Goal: Task Accomplishment & Management: Manage account settings

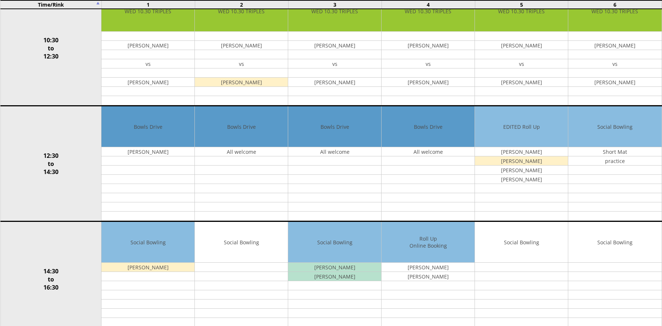
scroll to position [224, 0]
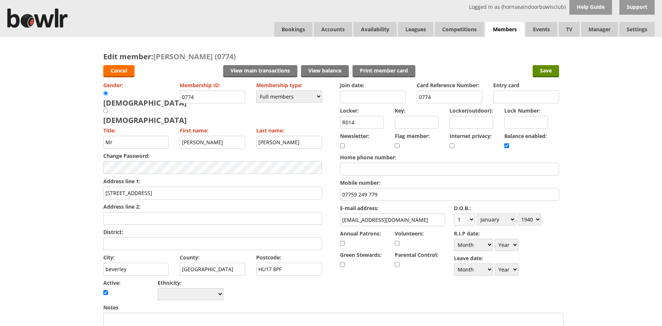
click at [474, 219] on select "Day 1 2 3 4 5 6 7 8 9 10 11 12 13 14 15 16 17 18 19 20 21 22 23 24 25 26 27 28 …" at bounding box center [464, 219] width 21 height 12
click at [546, 70] on input "Save" at bounding box center [546, 71] width 26 height 12
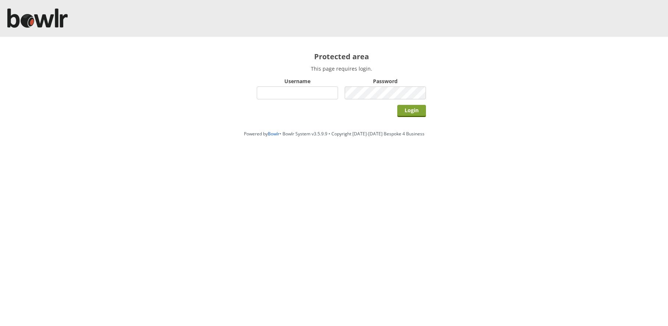
type input "hornseaindoorbowlsclub"
click at [407, 109] on input "Login" at bounding box center [411, 111] width 29 height 12
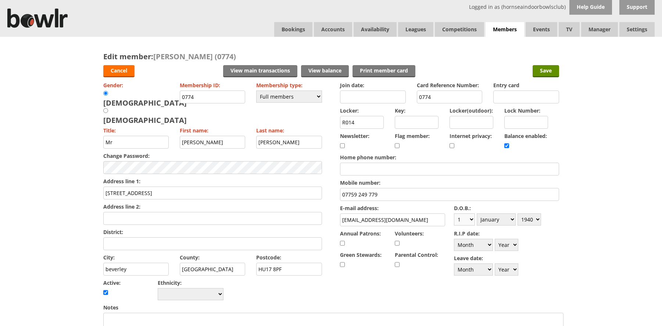
click at [471, 218] on select "Day 1 2 3 4 5 6 7 8 9 10 11 12 13 14 15 16 17 18 19 20 21 22 23 24 25 26 27 28 …" at bounding box center [464, 219] width 21 height 12
select select "20"
click at [454, 213] on select "Day 1 2 3 4 5 6 7 8 9 10 11 12 13 14 15 16 17 18 19 20 21 22 23 24 25 26 27 28 …" at bounding box center [464, 219] width 21 height 12
click at [536, 219] on select "Year 1900 1901 1902 1903 1904 1905 1906 1907 1908 1909 1910 1911 1912 1913 1914…" at bounding box center [530, 219] width 24 height 12
select select "1939"
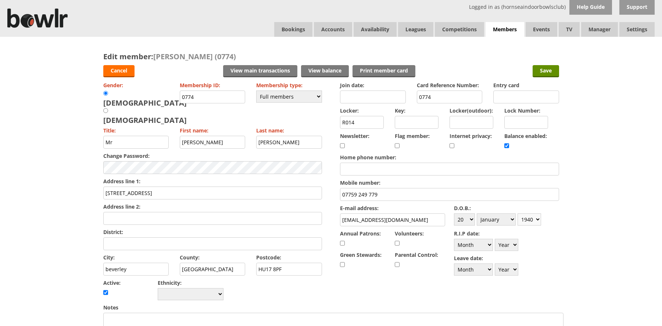
click at [518, 213] on select "Year 1900 1901 1902 1903 1904 1905 1906 1907 1908 1909 1910 1911 1912 1913 1914…" at bounding box center [530, 219] width 24 height 12
click at [108, 262] on input "beverley" at bounding box center [136, 268] width 66 height 13
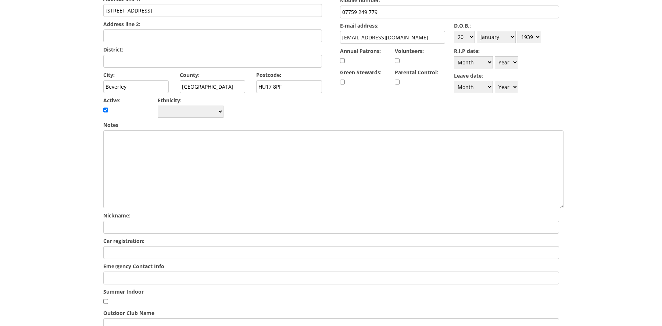
scroll to position [183, 0]
type input "Beverley"
click at [172, 271] on input "Emergency Contact Info" at bounding box center [331, 277] width 456 height 13
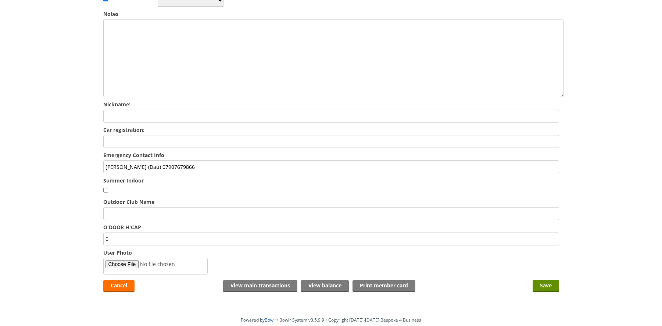
scroll to position [312, 0]
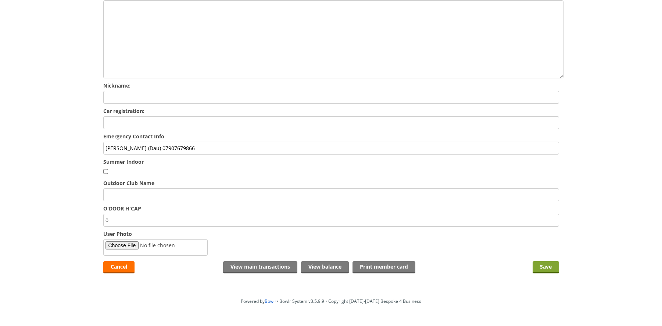
type input "Linda Louis (Dau) 07907679866"
click at [549, 261] on input "Save" at bounding box center [546, 267] width 26 height 12
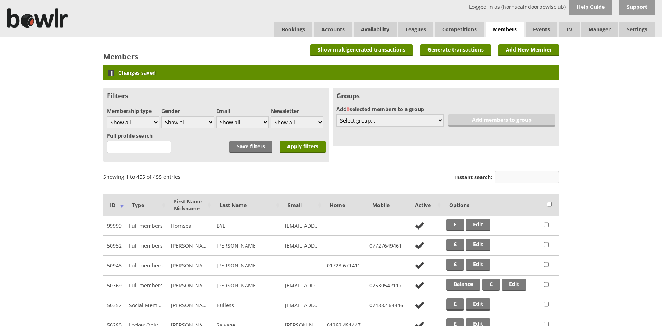
click at [501, 174] on input "Instant search:" at bounding box center [527, 177] width 64 height 12
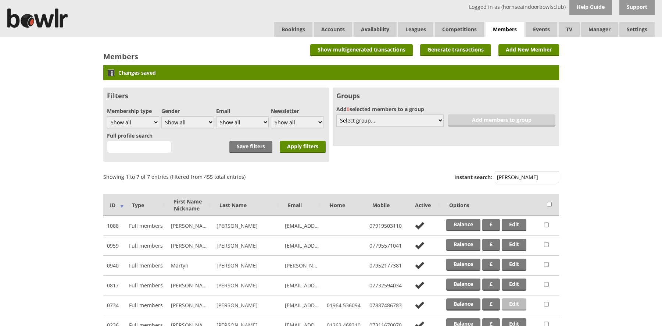
type input "smith"
click at [520, 303] on link "Edit" at bounding box center [514, 304] width 25 height 12
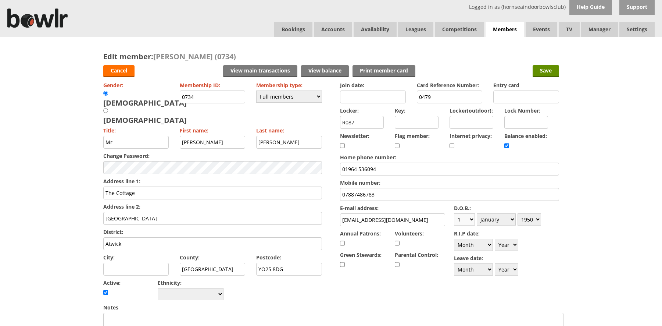
click at [471, 219] on select "Day 1 2 3 4 5 6 7 8 9 10 11 12 13 14 15 16 17 18 19 20 21 22 23 24 25 26 27 28 …" at bounding box center [464, 219] width 21 height 12
select select "23"
click at [454, 213] on select "Day 1 2 3 4 5 6 7 8 9 10 11 12 13 14 15 16 17 18 19 20 21 22 23 24 25 26 27 28 …" at bounding box center [464, 219] width 21 height 12
click at [493, 219] on select "Month January February March April May June July August September October Novem…" at bounding box center [496, 219] width 39 height 12
select select "3"
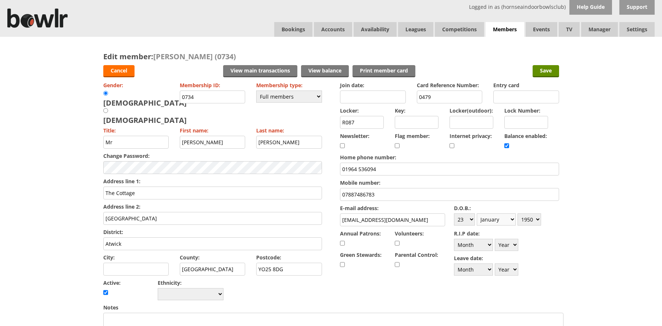
click at [477, 213] on select "Month January February March April May June July August September October Novem…" at bounding box center [496, 219] width 39 height 12
click at [537, 218] on select "Year [DATE] 1901 1902 1903 1904 1905 1906 1907 1908 1909 1910 1911 1912 1913 19…" at bounding box center [530, 219] width 24 height 12
select select "1949"
click at [518, 213] on select "Year [DATE] 1901 1902 1903 1904 1905 1906 1907 1908 1909 1910 1911 1912 1913 19…" at bounding box center [530, 219] width 24 height 12
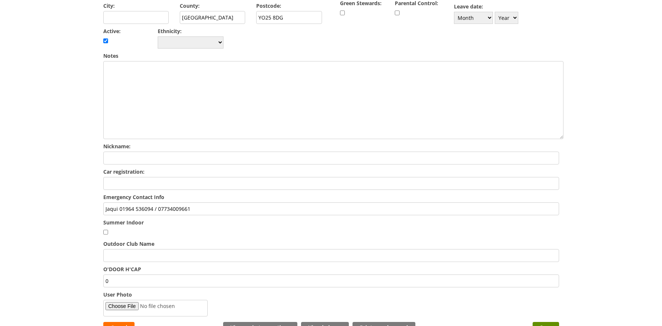
scroll to position [273, 0]
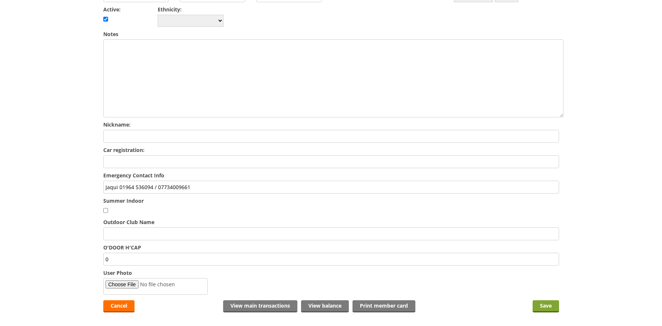
click at [539, 300] on input "Save" at bounding box center [546, 306] width 26 height 12
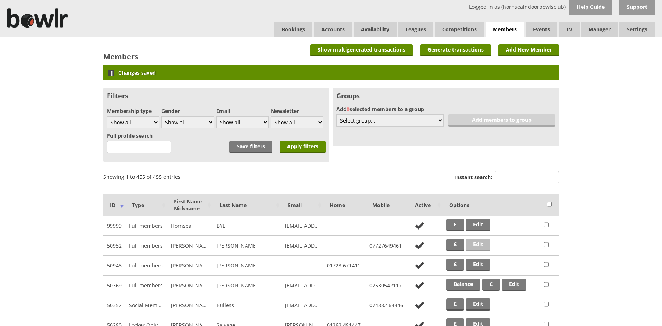
click at [479, 245] on link "Edit" at bounding box center [478, 245] width 25 height 12
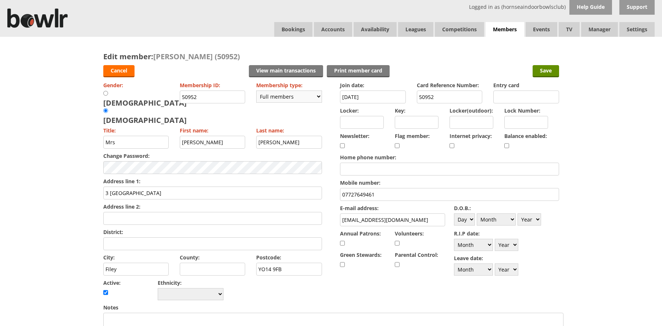
click at [320, 94] on select "Please choose Full members Rollabowl Juniors Social Members Student Pending Lef…" at bounding box center [289, 96] width 66 height 12
select select "7"
click at [256, 90] on select "Please choose Full members Rollabowl Juniors Social Members Student Pending Lef…" at bounding box center [289, 96] width 66 height 12
checkbox input "false"
click at [548, 72] on input "Save" at bounding box center [546, 71] width 26 height 12
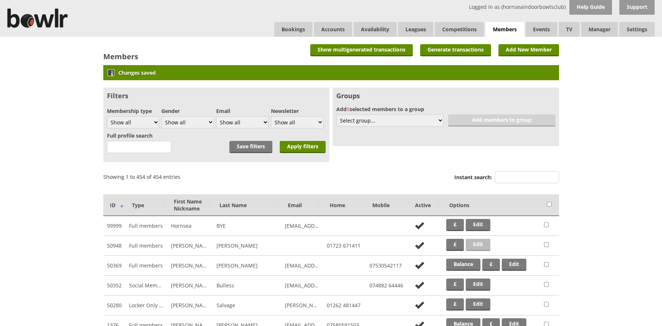
click at [478, 243] on link "Edit" at bounding box center [478, 245] width 25 height 12
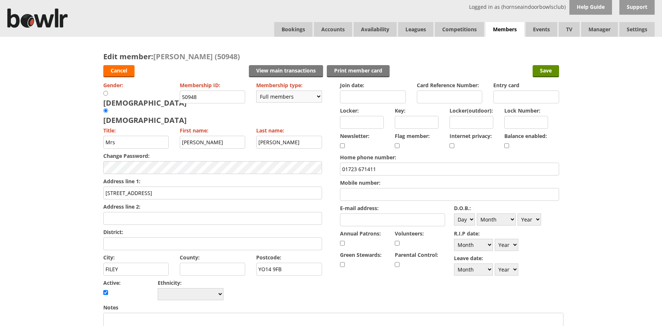
click at [316, 97] on select "Please choose Full members Rollabowl Juniors Social Members Student Pending Lef…" at bounding box center [289, 96] width 66 height 12
select select "7"
click at [256, 90] on select "Please choose Full members Rollabowl Juniors Social Members Student Pending Lef…" at bounding box center [289, 96] width 66 height 12
checkbox input "false"
click at [548, 71] on input "Save" at bounding box center [546, 71] width 26 height 12
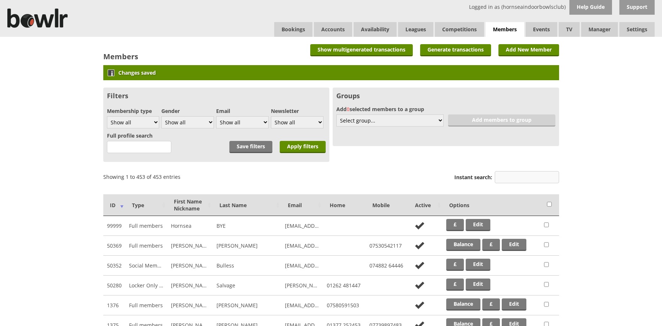
click at [504, 178] on input "Instant search:" at bounding box center [527, 177] width 64 height 12
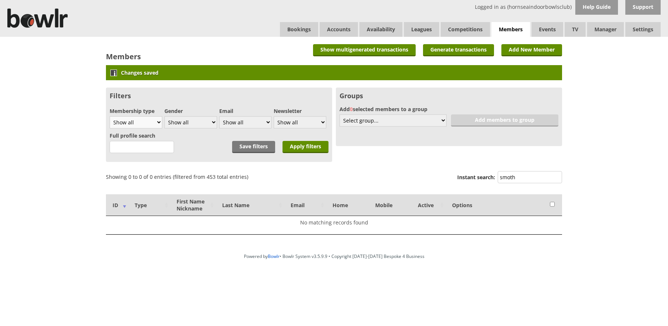
type input "smoth"
click at [159, 123] on select "Show all Full members Rollabowl Juniors Social Members Student Pending Left R.I…" at bounding box center [136, 122] width 53 height 12
click at [305, 148] on input "Apply filters" at bounding box center [305, 147] width 46 height 12
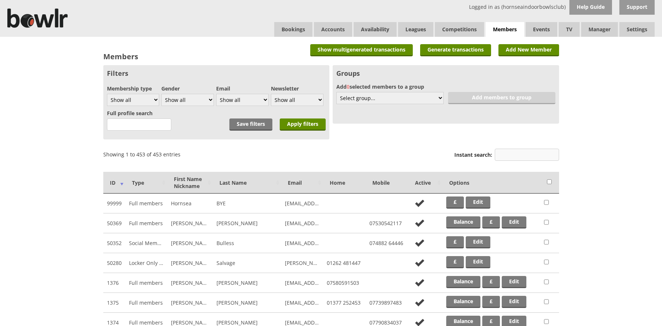
click at [507, 156] on input "Instant search:" at bounding box center [527, 155] width 64 height 12
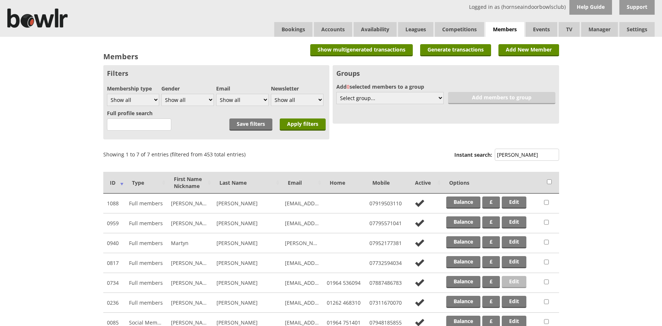
type input "smith"
click at [509, 280] on link "Edit" at bounding box center [514, 282] width 25 height 12
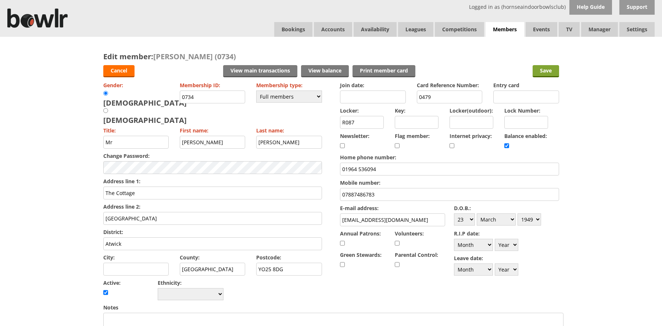
click at [543, 70] on input "Save" at bounding box center [546, 71] width 26 height 12
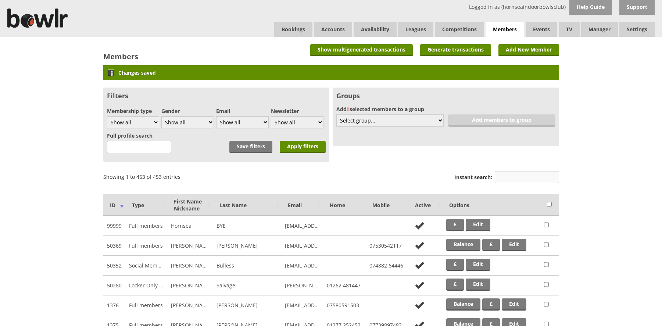
click at [506, 179] on input "Instant search:" at bounding box center [527, 177] width 64 height 12
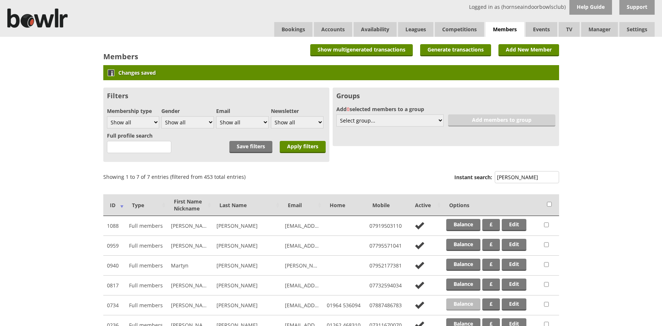
type input "smith"
click at [464, 305] on link "Balance" at bounding box center [463, 304] width 34 height 12
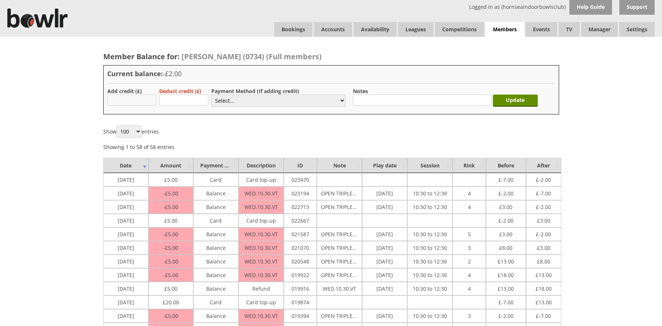
click at [114, 97] on input "text" at bounding box center [131, 99] width 49 height 11
type input "30.00"
click at [237, 99] on select "Select... Cash Card Cheque Bank Transfer Other Member Card Gift Voucher Balance" at bounding box center [278, 100] width 134 height 12
select select "2"
click at [211, 94] on select "Select... Cash Card Cheque Bank Transfer Other Member Card Gift Voucher Balance" at bounding box center [278, 100] width 134 height 12
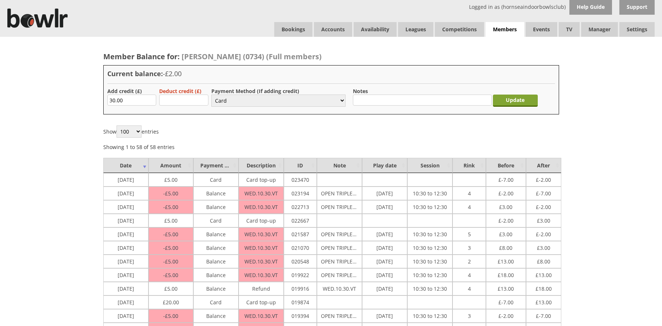
click at [523, 98] on input "Update" at bounding box center [515, 100] width 45 height 12
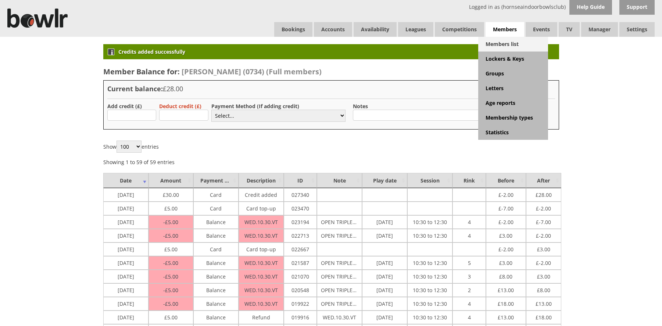
click at [509, 45] on link "Members list" at bounding box center [513, 44] width 70 height 15
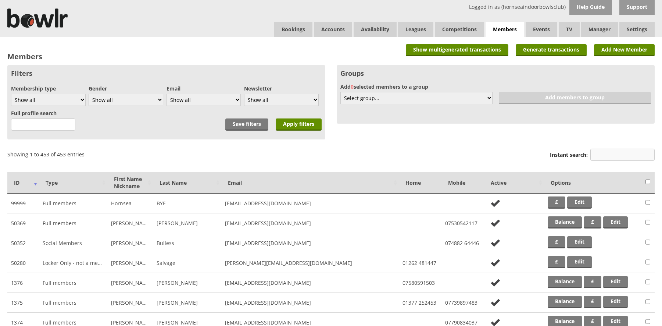
click at [599, 155] on input "Instant search:" at bounding box center [622, 155] width 64 height 12
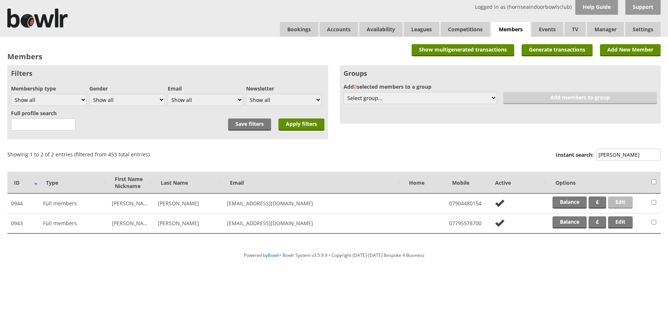
type input "parsons"
click at [615, 200] on link "Edit" at bounding box center [620, 202] width 25 height 12
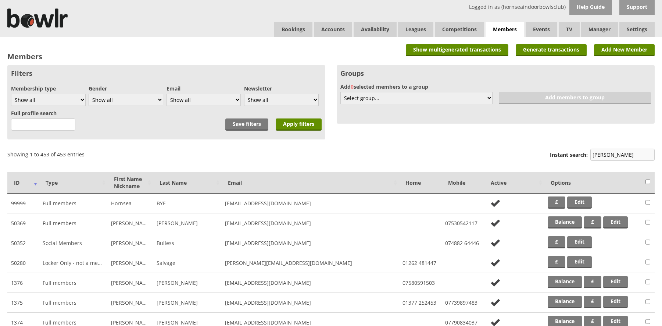
click at [621, 153] on input "parsons" at bounding box center [622, 155] width 64 height 12
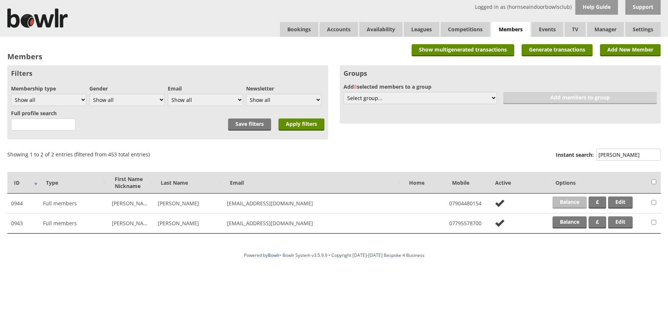
click at [566, 201] on link "Balance" at bounding box center [569, 202] width 34 height 12
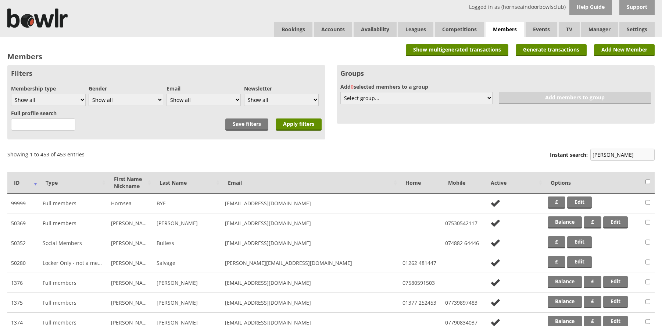
click at [622, 154] on input "parsons" at bounding box center [622, 155] width 64 height 12
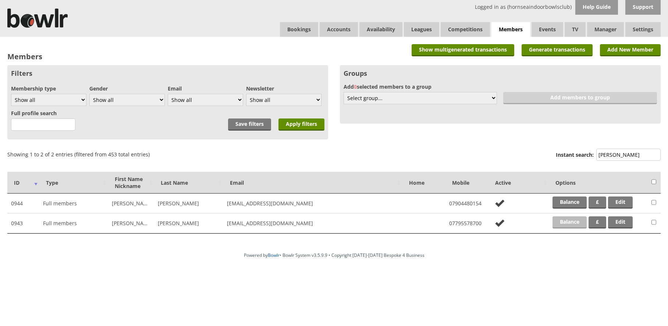
click at [569, 223] on link "Balance" at bounding box center [569, 222] width 34 height 12
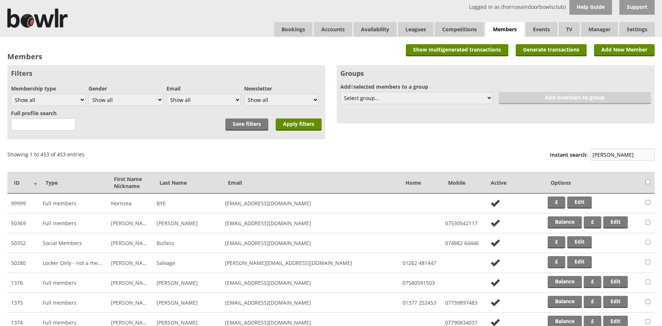
click at [618, 155] on input "parsons" at bounding box center [622, 155] width 64 height 12
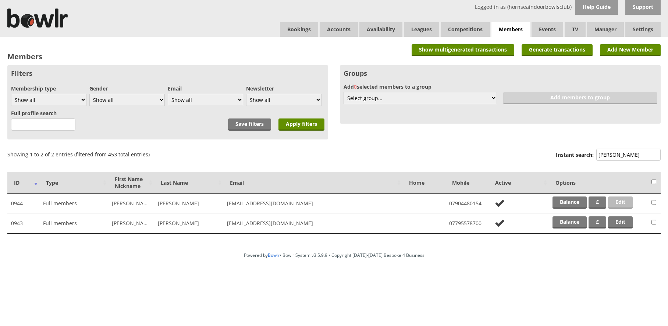
click at [616, 200] on link "Edit" at bounding box center [620, 202] width 25 height 12
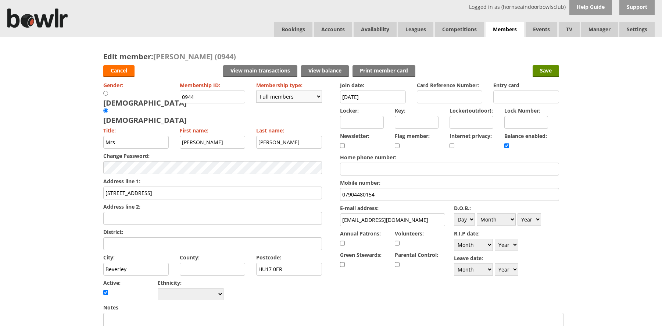
click at [314, 96] on select "Please choose Full members Rollabowl Juniors Social Members Student Pending Lef…" at bounding box center [289, 96] width 66 height 12
select select "7"
click at [256, 90] on select "Please choose Full members Rollabowl Juniors Social Members Student Pending Lef…" at bounding box center [289, 96] width 66 height 12
checkbox input "false"
click at [541, 70] on input "Save" at bounding box center [546, 71] width 26 height 12
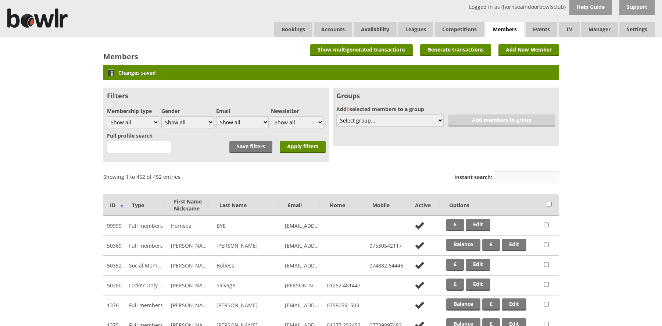
click at [504, 177] on input "Instant search:" at bounding box center [527, 177] width 64 height 12
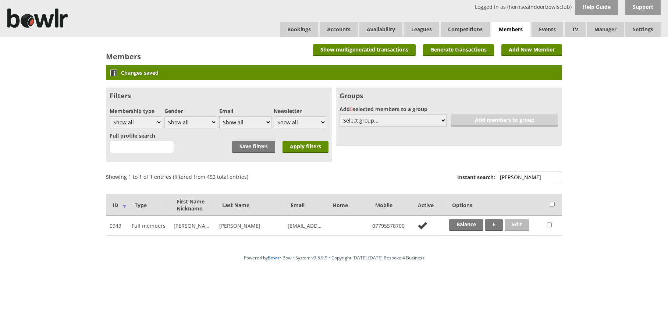
type input "[PERSON_NAME]"
click at [524, 222] on link "Edit" at bounding box center [516, 225] width 25 height 12
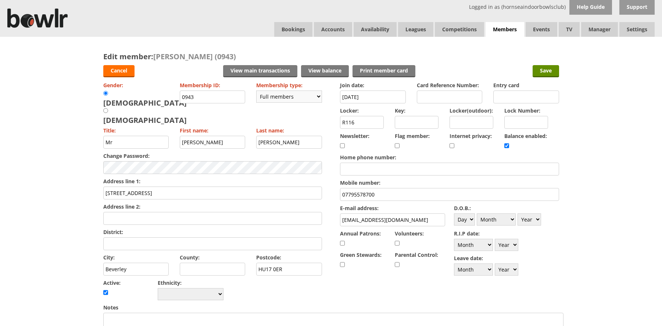
click at [313, 96] on select "Please choose Full members Rollabowl Juniors Social Members Student Pending Lef…" at bounding box center [289, 96] width 66 height 12
select select "7"
click at [256, 90] on select "Please choose Full members Rollabowl Juniors Social Members Student Pending Lef…" at bounding box center [289, 96] width 66 height 12
checkbox input "false"
click at [548, 67] on input "Save" at bounding box center [546, 71] width 26 height 12
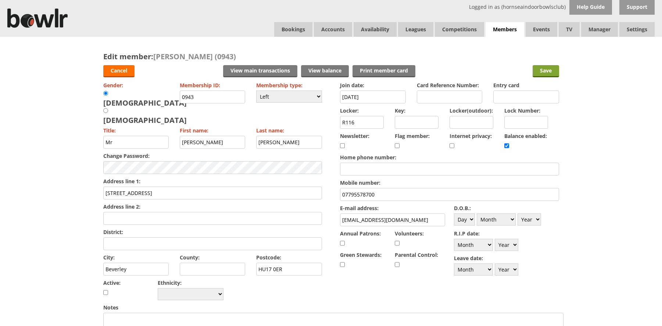
click at [546, 70] on input "Save" at bounding box center [546, 71] width 26 height 12
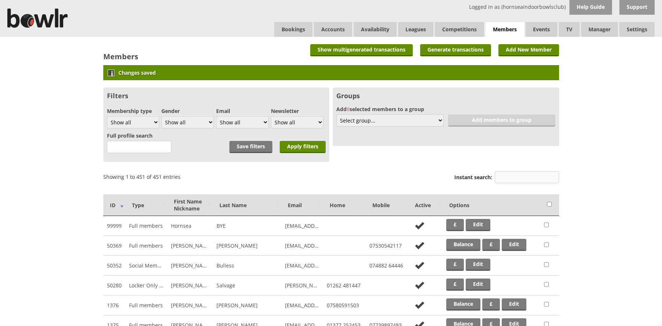
click at [509, 182] on input "Instant search:" at bounding box center [527, 177] width 64 height 12
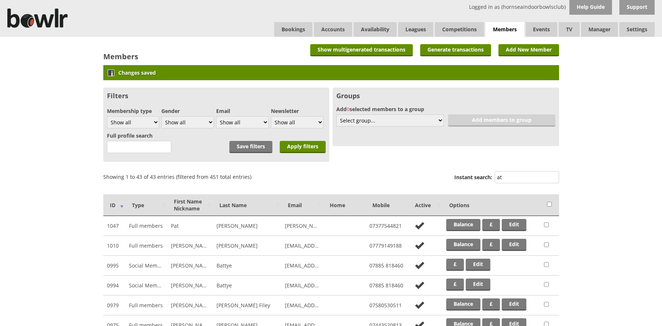
type input "a"
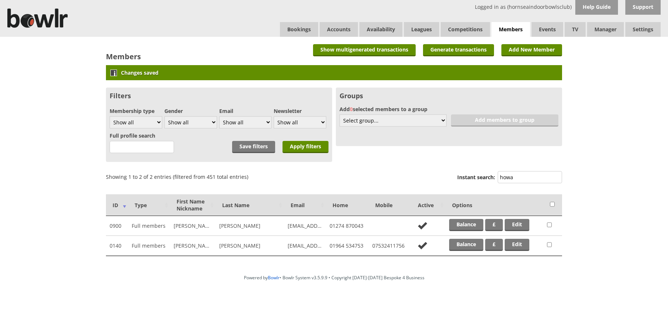
type input "howa"
click at [159, 123] on select "Show all Full members Rollabowl Juniors Social Members Student Pending Left R.I…" at bounding box center [136, 122] width 53 height 12
select select "7"
click at [110, 116] on select "Show all Full members Rollabowl Juniors Social Members Student Pending Left R.I…" at bounding box center [136, 122] width 53 height 12
click at [313, 146] on input "Apply filters" at bounding box center [305, 147] width 46 height 12
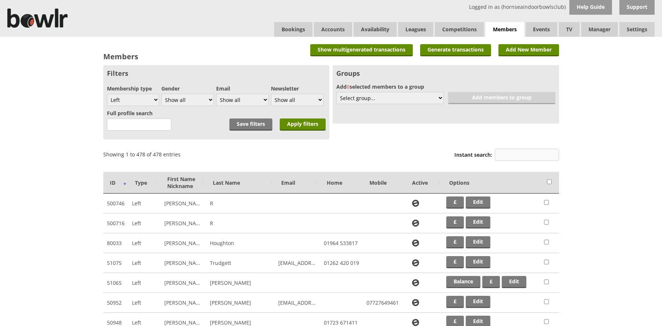
drag, startPoint x: 0, startPoint y: 0, endPoint x: 527, endPoint y: 158, distance: 549.8
click at [527, 158] on input "Instant search:" at bounding box center [527, 155] width 64 height 12
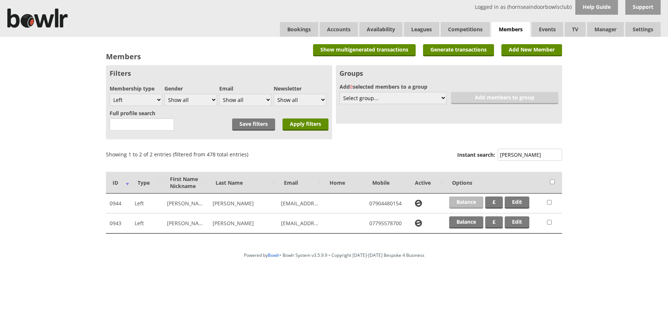
type input "parsons"
click at [468, 203] on link "Balance" at bounding box center [466, 202] width 34 height 12
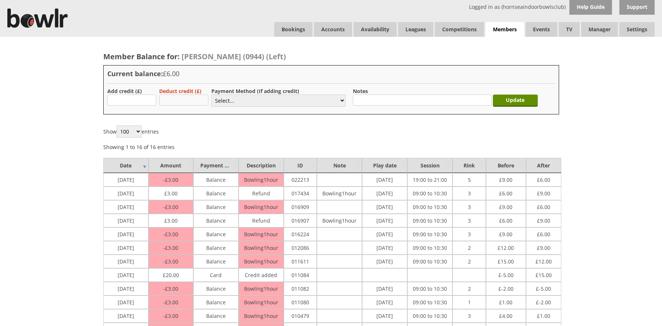
click at [169, 100] on input "text" at bounding box center [183, 99] width 49 height 11
type input "6.00"
click at [340, 101] on select "Select... Cash Card Cheque Bank Transfer Other Member Card Gift Voucher Balance" at bounding box center [278, 100] width 134 height 12
select select "5"
click at [211, 94] on select "Select... Cash Card Cheque Bank Transfer Other Member Card Gift Voucher Balance" at bounding box center [278, 100] width 134 height 12
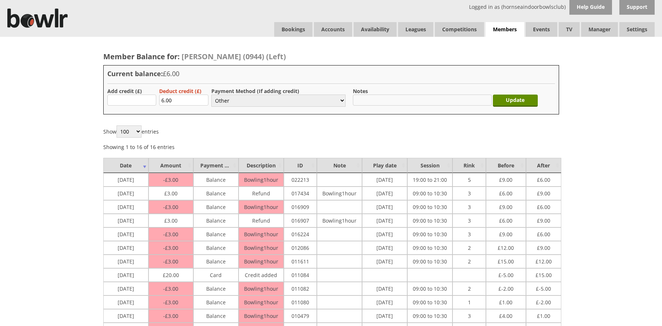
click at [361, 100] on input "text" at bounding box center [422, 99] width 139 height 11
drag, startPoint x: 464, startPoint y: 99, endPoint x: 349, endPoint y: 101, distance: 115.1
click at [349, 101] on form "Add credit (£) Deduct credit (£) 6.00 Payment Method (If adding credit) Select.…" at bounding box center [331, 98] width 448 height 23
type input "Per call write off - use to sub others"
click at [504, 99] on input "Update" at bounding box center [515, 100] width 45 height 12
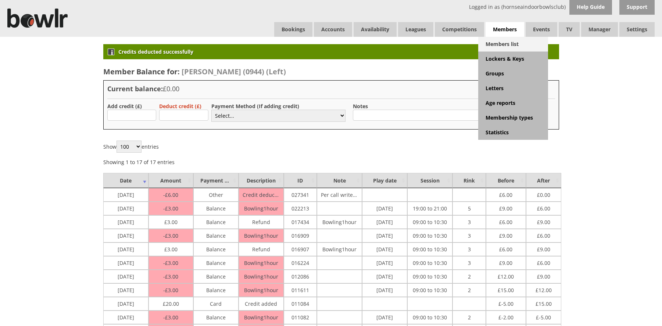
click at [500, 45] on link "Members list" at bounding box center [513, 44] width 70 height 15
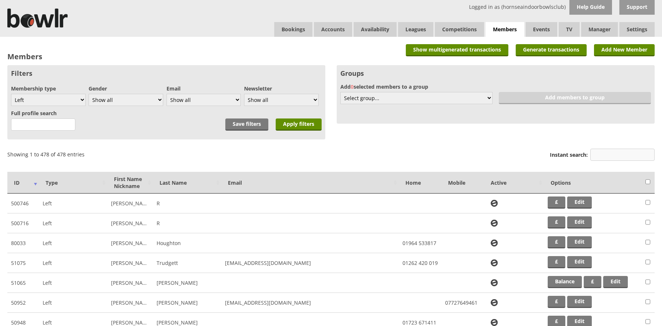
click at [596, 154] on input "Instant search:" at bounding box center [622, 155] width 64 height 12
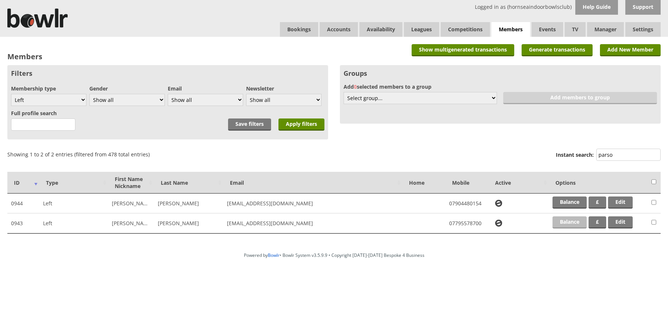
type input "parso"
click at [567, 223] on link "Balance" at bounding box center [569, 222] width 34 height 12
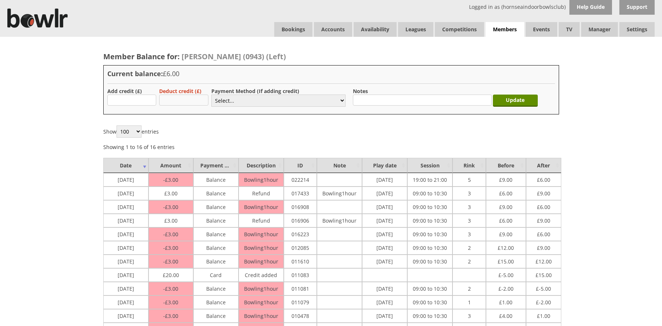
click at [173, 99] on input "text" at bounding box center [183, 99] width 49 height 11
type input "6.00"
click at [334, 103] on select "Select... Cash Card Cheque Bank Transfer Other Member Card Gift Voucher Balance" at bounding box center [278, 100] width 134 height 12
select select "5"
click at [211, 94] on select "Select... Cash Card Cheque Bank Transfer Other Member Card Gift Voucher Balance" at bounding box center [278, 100] width 134 height 12
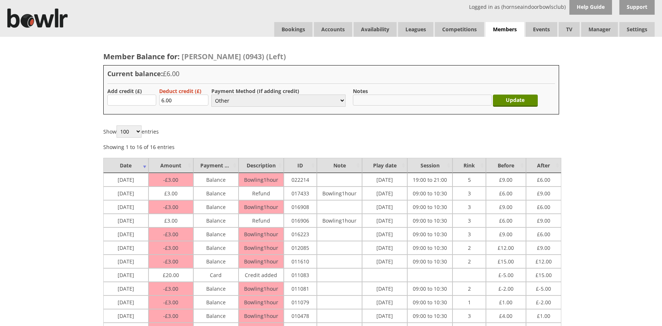
click at [385, 99] on input "text" at bounding box center [422, 99] width 139 height 11
paste input "Per call write off - use to sub others"
type input "Per call write off - use to sub others"
click at [525, 103] on input "Update" at bounding box center [515, 100] width 45 height 12
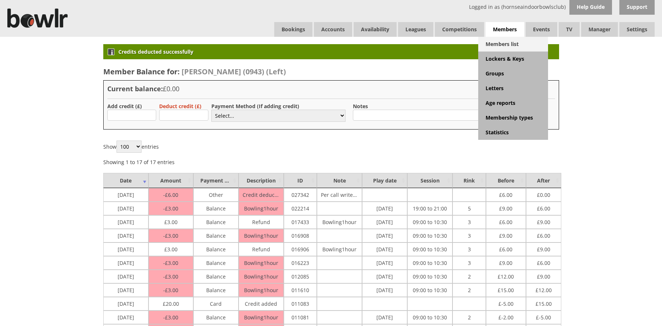
click at [505, 46] on link "Members list" at bounding box center [513, 44] width 70 height 15
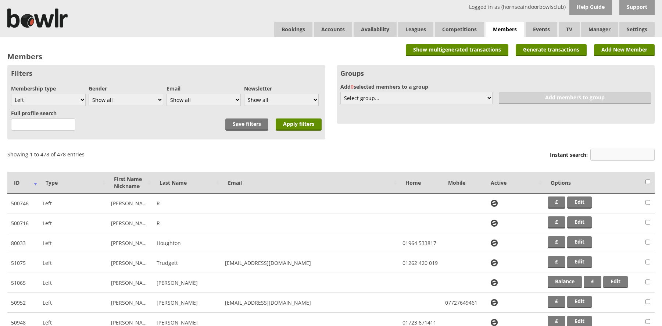
click at [614, 155] on input "Instant search:" at bounding box center [622, 155] width 64 height 12
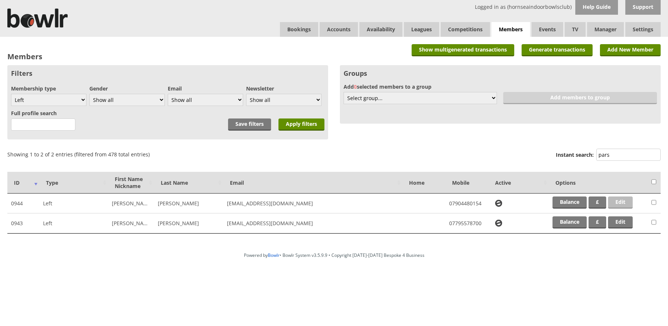
type input "pars"
click at [620, 202] on link "Edit" at bounding box center [620, 202] width 25 height 12
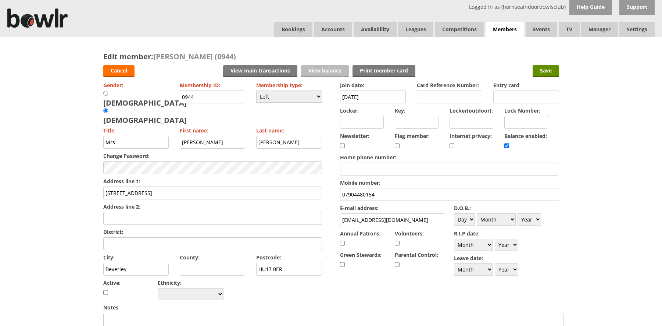
click at [333, 72] on link "View balance" at bounding box center [325, 71] width 48 height 12
click at [505, 146] on input "checkbox" at bounding box center [506, 145] width 5 height 9
checkbox input "false"
click at [489, 269] on select "Month January February March April May June July August September October Novem…" at bounding box center [473, 269] width 39 height 12
select select "8"
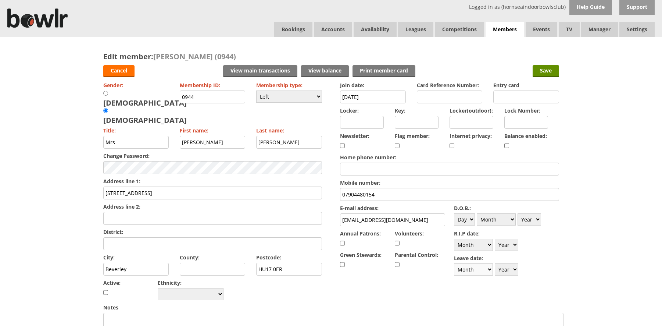
click at [454, 263] on select "Month January February March April May June July August September October Novem…" at bounding box center [473, 269] width 39 height 12
click at [515, 267] on select "Year 1900 1901 1902 1903 1904 1905 1906 1907 1908 1909 1910 1911 1912 1913 1914…" at bounding box center [507, 269] width 24 height 12
select select "2025"
click at [495, 263] on select "Year 1900 1901 1902 1903 1904 1905 1906 1907 1908 1909 1910 1911 1912 1913 1914…" at bounding box center [507, 269] width 24 height 12
click at [541, 70] on input "Save" at bounding box center [546, 71] width 26 height 12
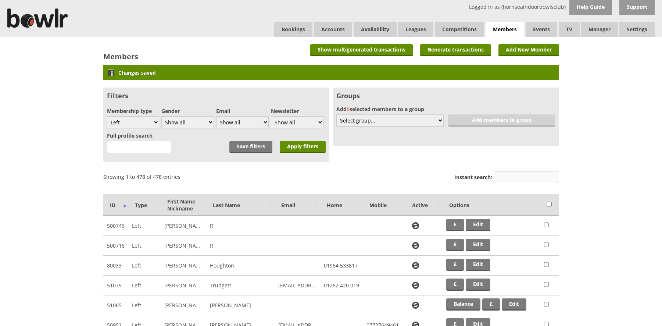
click at [522, 180] on input "Instant search:" at bounding box center [527, 177] width 64 height 12
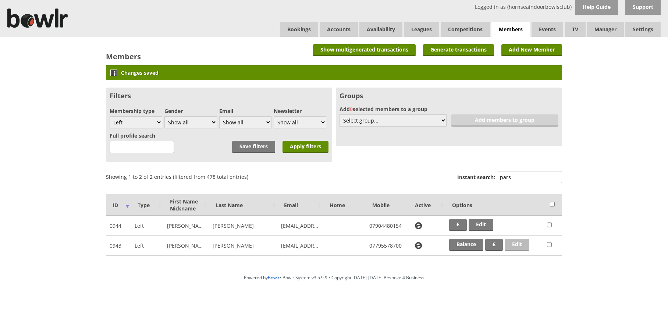
type input "pars"
click at [512, 244] on link "Edit" at bounding box center [516, 245] width 25 height 12
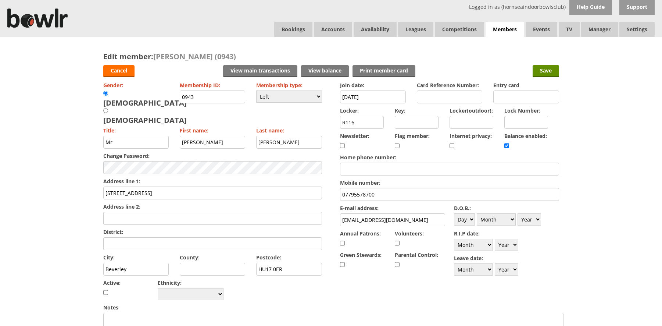
click at [506, 148] on input "checkbox" at bounding box center [506, 145] width 5 height 9
checkbox input "false"
click at [489, 270] on select "Month January February March April May June July August September October Novem…" at bounding box center [473, 269] width 39 height 12
select select "8"
click at [454, 263] on select "Month January February March April May June July August September October Novem…" at bounding box center [473, 269] width 39 height 12
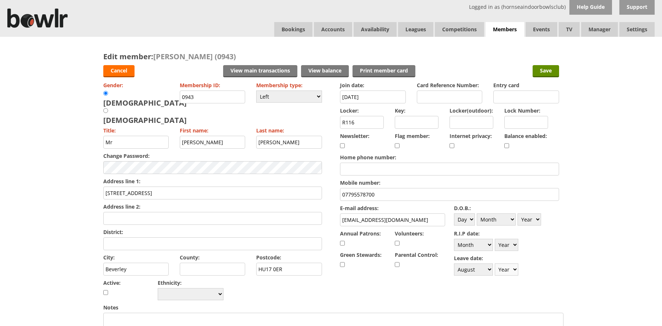
click at [515, 268] on select "Year 1900 1901 1902 1903 1904 1905 1906 1907 1908 1909 1910 1911 1912 1913 1914…" at bounding box center [507, 269] width 24 height 12
select select "2025"
click at [495, 263] on select "Year 1900 1901 1902 1903 1904 1905 1906 1907 1908 1909 1910 1911 1912 1913 1914…" at bounding box center [507, 269] width 24 height 12
click at [547, 69] on input "Save" at bounding box center [546, 71] width 26 height 12
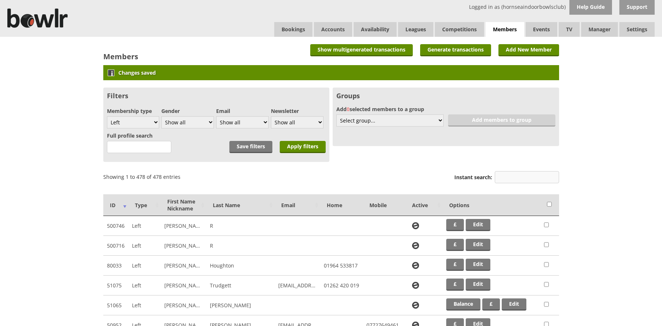
click at [502, 175] on input "Instant search:" at bounding box center [527, 177] width 64 height 12
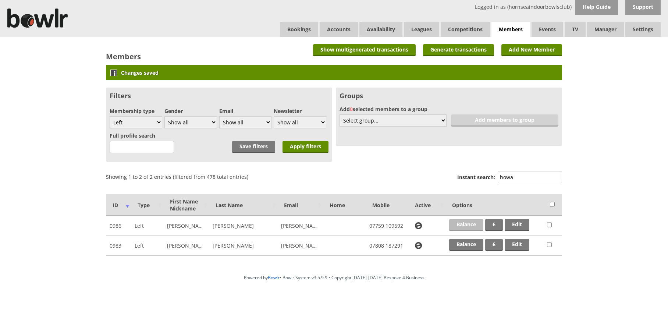
type input "howa"
click at [475, 224] on link "Balance" at bounding box center [466, 225] width 34 height 12
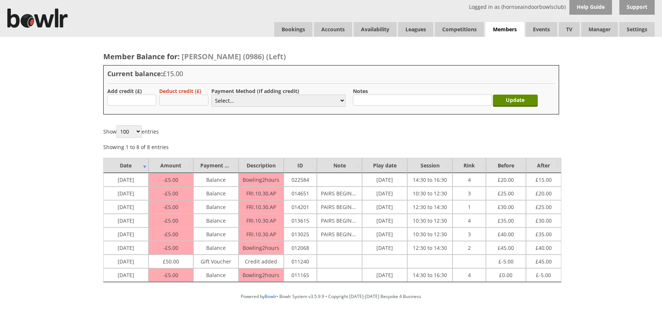
click at [173, 99] on input "text" at bounding box center [183, 99] width 49 height 11
type input "15.00"
click at [362, 100] on input "text" at bounding box center [422, 99] width 139 height 11
drag, startPoint x: 430, startPoint y: 102, endPoint x: 345, endPoint y: 97, distance: 85.1
click at [345, 97] on form "Add credit (£) Deduct credit (£) 15.00 Payment Method (If adding credit) Select…" at bounding box center [331, 98] width 448 height 23
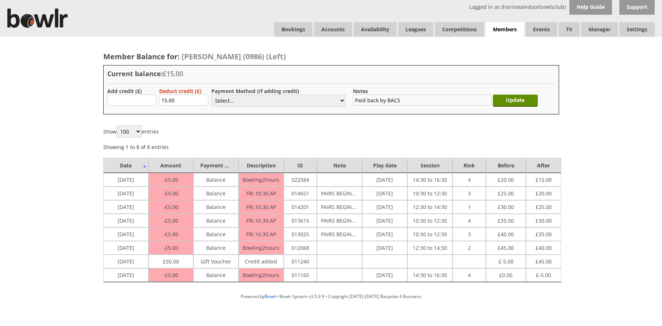
click at [409, 99] on input "Paid back by BACS" at bounding box center [422, 99] width 139 height 11
type input "Paid back by BACS"
click at [503, 102] on input "Update" at bounding box center [515, 100] width 45 height 12
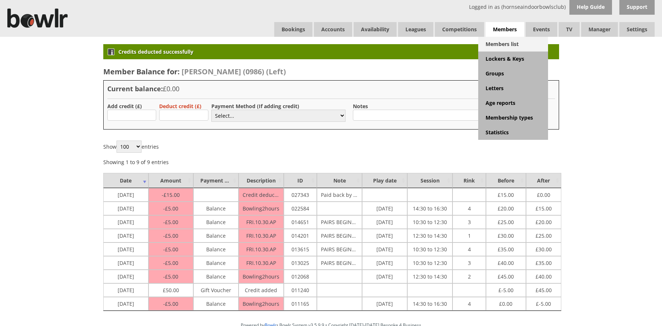
click at [510, 39] on link "Members list" at bounding box center [513, 44] width 70 height 15
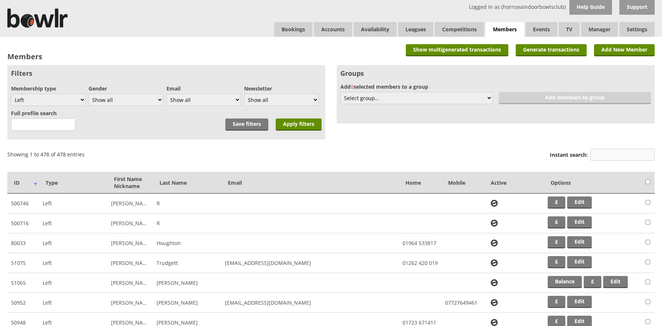
click at [608, 155] on input "Instant search:" at bounding box center [622, 155] width 64 height 12
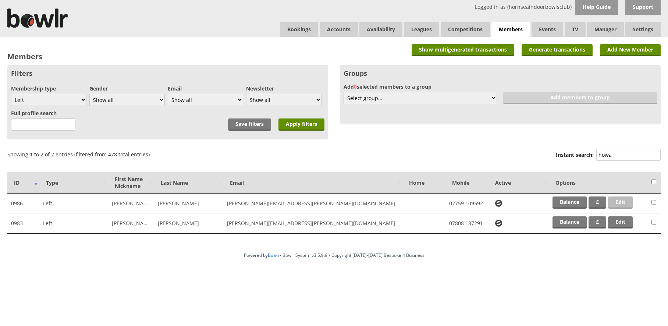
type input "howa"
click at [615, 200] on link "Edit" at bounding box center [620, 202] width 25 height 12
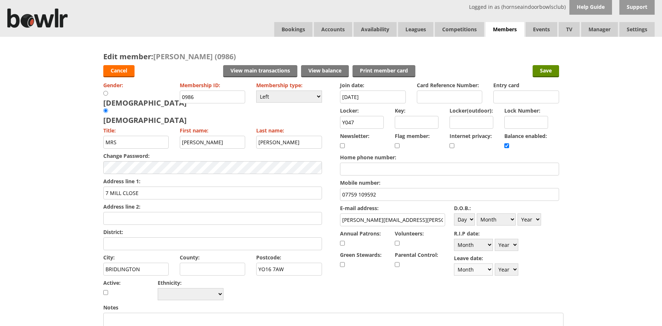
click at [487, 269] on select "Month January February March April May June July August September October Novem…" at bounding box center [473, 269] width 39 height 12
select select "8"
click at [454, 263] on select "Month January February March April May June July August September October Novem…" at bounding box center [473, 269] width 39 height 12
click at [515, 269] on select "Year 1900 1901 1902 1903 1904 1905 1906 1907 1908 1909 1910 1911 1912 1913 1914…" at bounding box center [507, 269] width 24 height 12
select select "2025"
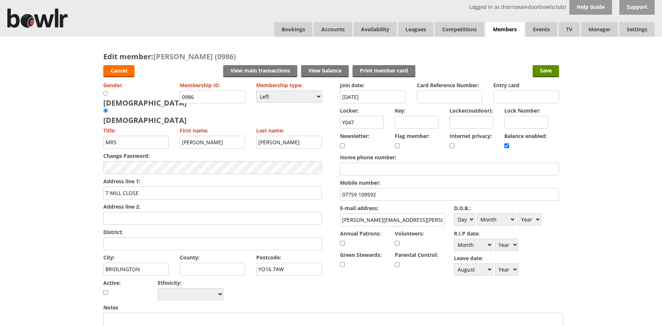
click at [495, 263] on select "Year 1900 1901 1902 1903 1904 1905 1906 1907 1908 1909 1910 1911 1912 1913 1914…" at bounding box center [507, 269] width 24 height 12
drag, startPoint x: 363, startPoint y: 125, endPoint x: 325, endPoint y: 121, distance: 38.4
click at [325, 121] on form "Cancel View main transactions View balance Print member card Save Gender: Male …" at bounding box center [331, 324] width 456 height 526
drag, startPoint x: 507, startPoint y: 147, endPoint x: 506, endPoint y: 137, distance: 10.4
click at [506, 142] on input "checkbox" at bounding box center [506, 145] width 5 height 9
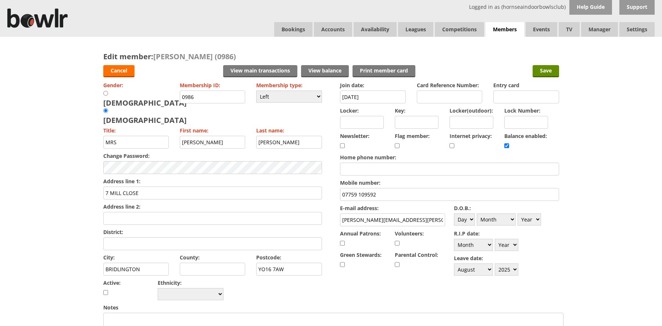
checkbox input "false"
click at [545, 70] on input "Save" at bounding box center [546, 71] width 26 height 12
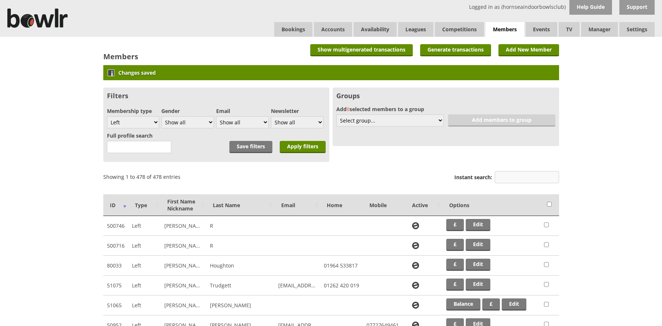
drag, startPoint x: 507, startPoint y: 180, endPoint x: 500, endPoint y: 179, distance: 7.5
click at [506, 180] on input "Instant search:" at bounding box center [527, 177] width 64 height 12
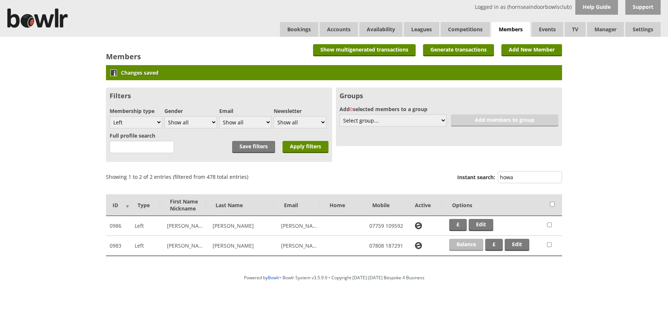
type input "howa"
click at [471, 243] on link "Balance" at bounding box center [466, 245] width 34 height 12
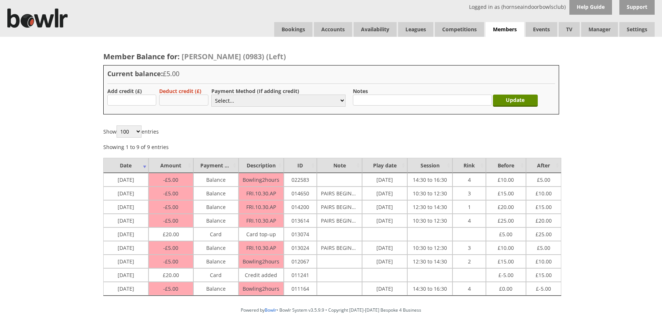
click at [171, 100] on input "text" at bounding box center [183, 99] width 49 height 11
type input "5.00"
click at [339, 103] on select "Select... Cash Card Cheque Bank Transfer Other Member Card Gift Voucher Balance" at bounding box center [278, 100] width 134 height 12
select select "5"
click at [211, 94] on select "Select... Cash Card Cheque Bank Transfer Other Member Card Gift Voucher Balance" at bounding box center [278, 100] width 134 height 12
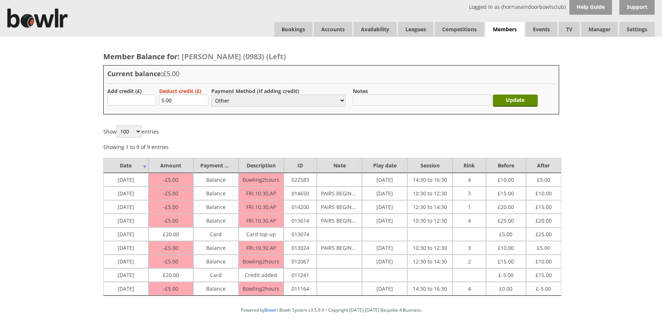
click at [373, 97] on input "text" at bounding box center [422, 99] width 139 height 11
paste input "Paid back by BACS"
type input "Paid back by BACS"
click at [512, 102] on input "Update" at bounding box center [515, 100] width 45 height 12
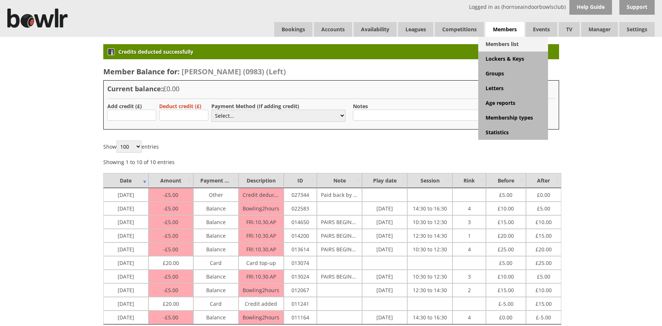
drag, startPoint x: 505, startPoint y: 42, endPoint x: 504, endPoint y: 46, distance: 4.9
click at [504, 42] on link "Members list" at bounding box center [513, 44] width 70 height 15
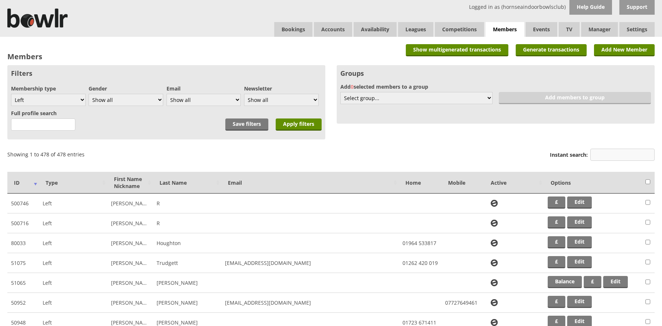
drag, startPoint x: 612, startPoint y: 154, endPoint x: 595, endPoint y: 155, distance: 17.4
click at [611, 154] on input "Instant search:" at bounding box center [622, 155] width 64 height 12
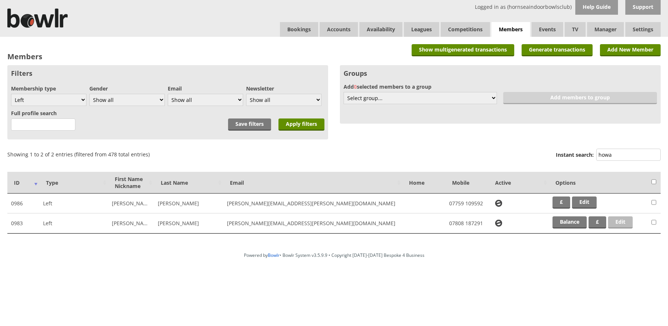
type input "howa"
click at [618, 223] on link "Edit" at bounding box center [620, 222] width 25 height 12
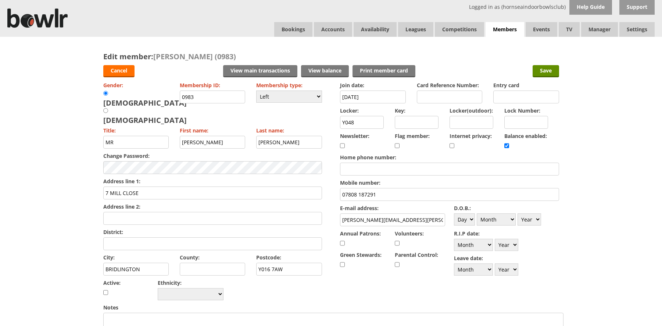
click at [507, 147] on input "checkbox" at bounding box center [506, 145] width 5 height 9
checkbox input "false"
click at [488, 269] on select "Month January February March April May June July August September October Novem…" at bounding box center [473, 269] width 39 height 12
select select "8"
click at [454, 263] on select "Month January February March April May June July August September October Novem…" at bounding box center [473, 269] width 39 height 12
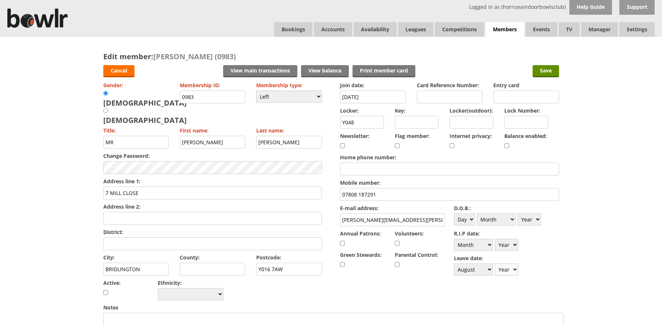
click at [515, 268] on select "Year 1900 1901 1902 1903 1904 1905 1906 1907 1908 1909 1910 1911 1912 1913 1914…" at bounding box center [507, 269] width 24 height 12
select select "2025"
click at [495, 263] on select "Year 1900 1901 1902 1903 1904 1905 1906 1907 1908 1909 1910 1911 1912 1913 1914…" at bounding box center [507, 269] width 24 height 12
drag, startPoint x: 358, startPoint y: 125, endPoint x: 331, endPoint y: 126, distance: 26.8
click at [331, 126] on form "Cancel View main transactions View balance Print member card Save Gender: Male …" at bounding box center [331, 324] width 456 height 526
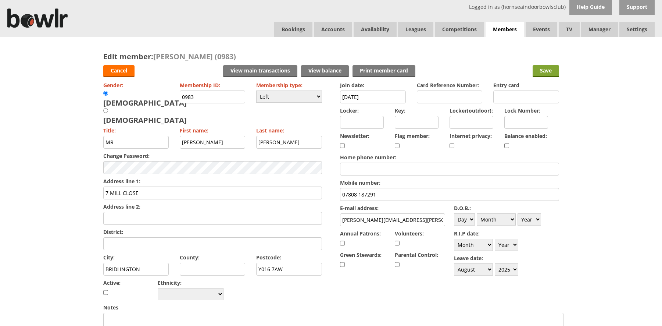
click at [552, 72] on input "Save" at bounding box center [546, 71] width 26 height 12
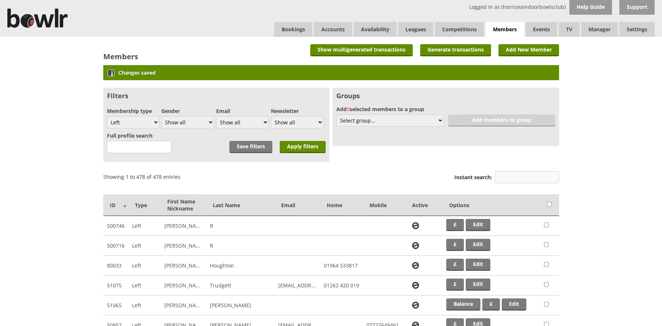
click at [523, 179] on input "Instant search:" at bounding box center [527, 177] width 64 height 12
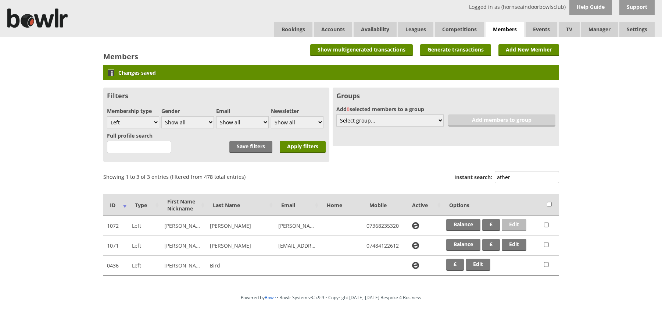
type input "ather"
click at [514, 223] on link "Edit" at bounding box center [514, 225] width 25 height 12
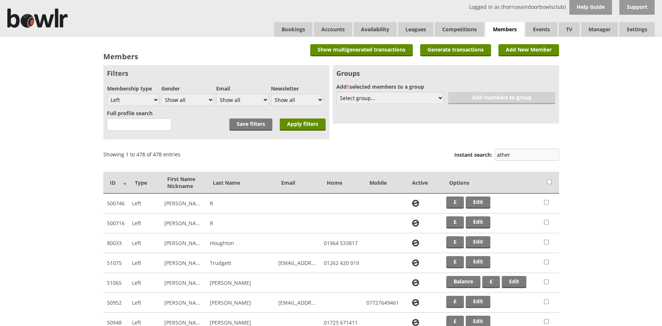
click at [523, 153] on input "ather" at bounding box center [527, 155] width 64 height 12
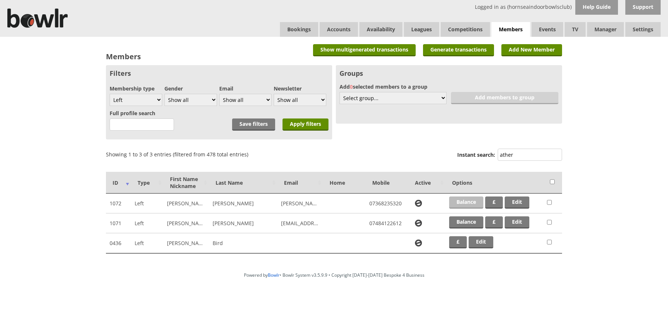
click at [465, 204] on link "Balance" at bounding box center [466, 202] width 34 height 12
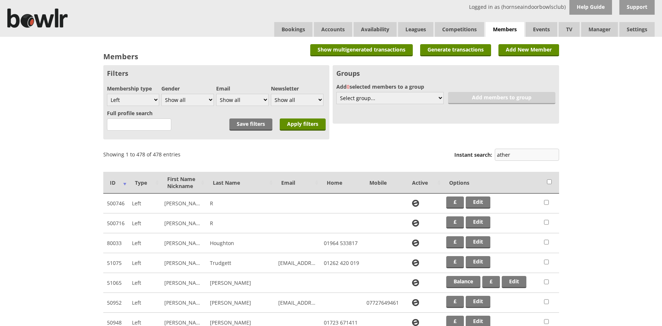
click at [519, 155] on input "ather" at bounding box center [527, 155] width 64 height 12
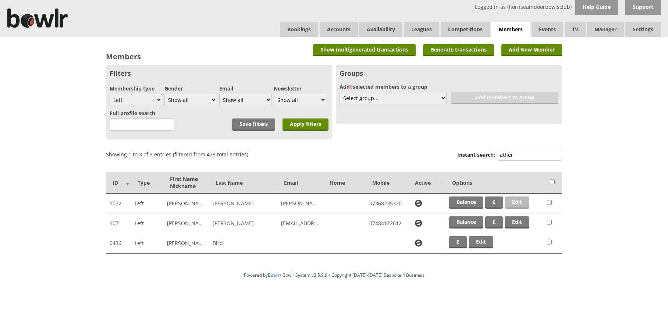
click at [517, 202] on link "Edit" at bounding box center [516, 202] width 25 height 12
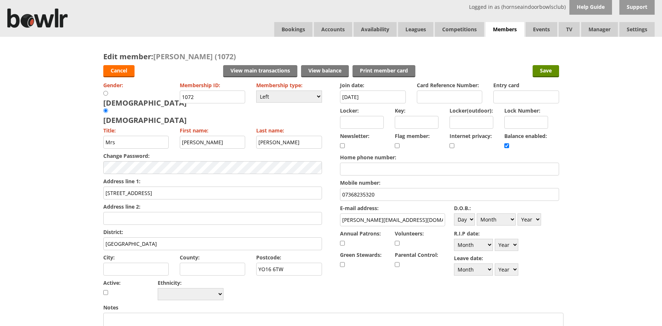
click at [508, 146] on input "checkbox" at bounding box center [506, 145] width 5 height 9
checkbox input "false"
click at [551, 70] on input "Save" at bounding box center [546, 71] width 26 height 12
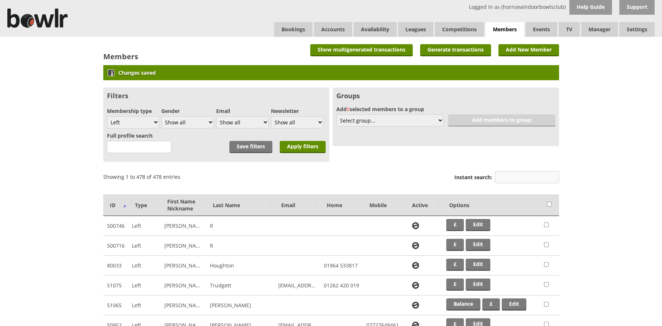
click at [525, 179] on input "Instant search:" at bounding box center [527, 177] width 64 height 12
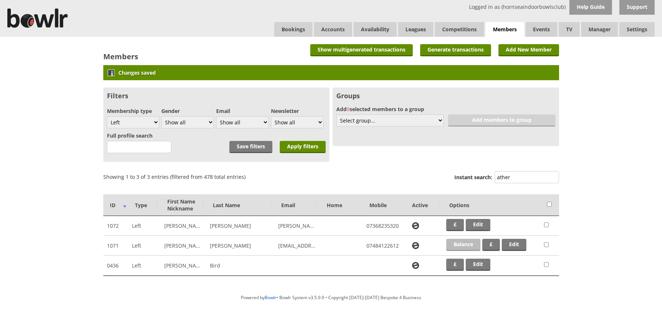
type input "ather"
click at [472, 244] on link "Balance" at bounding box center [463, 245] width 34 height 12
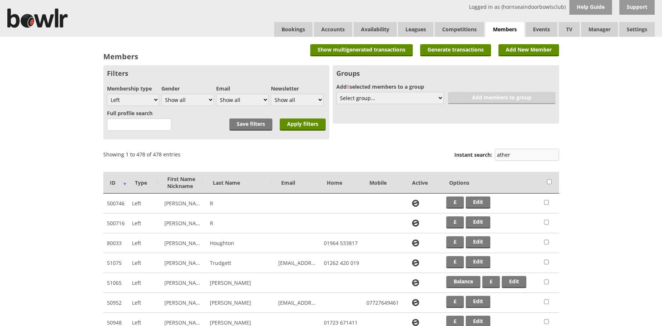
click at [522, 155] on input "ather" at bounding box center [527, 155] width 64 height 12
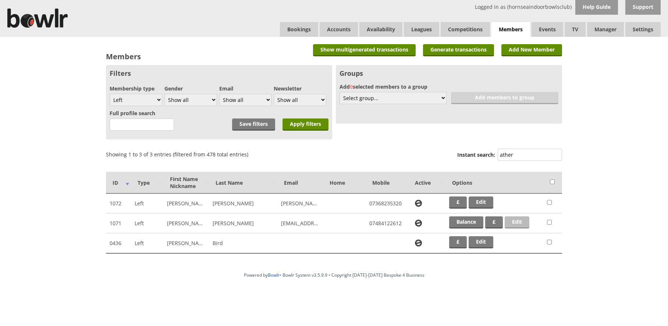
click at [514, 223] on link "Edit" at bounding box center [516, 222] width 25 height 12
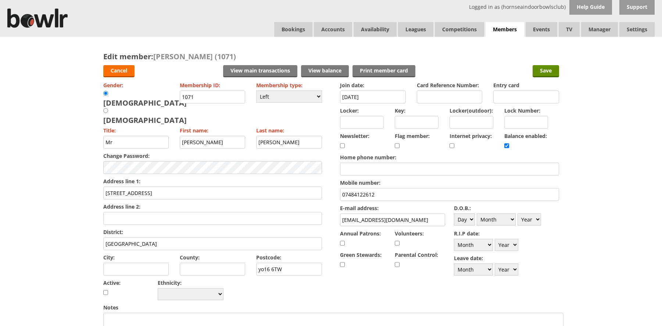
click at [507, 145] on input "checkbox" at bounding box center [506, 145] width 5 height 9
checkbox input "false"
click at [489, 269] on select "Month January February March April May June July August September October Novem…" at bounding box center [473, 269] width 39 height 12
select select "8"
click at [454, 263] on select "Month January February March April May June July August September October Novem…" at bounding box center [473, 269] width 39 height 12
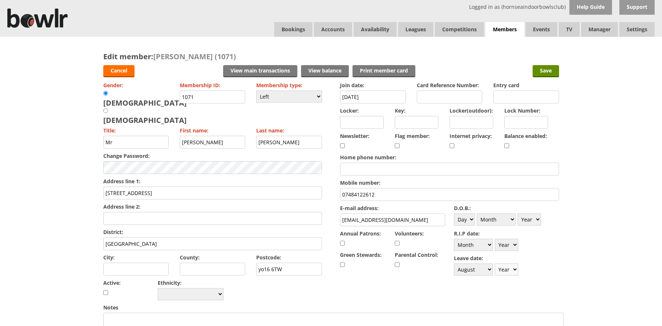
click at [514, 270] on select "Year [DATE] 1901 1902 1903 1904 1905 1906 1907 1908 1909 1910 1911 1912 1913 19…" at bounding box center [507, 269] width 24 height 12
select select "2025"
click at [495, 263] on select "Year [DATE] 1901 1902 1903 1904 1905 1906 1907 1908 1909 1910 1911 1912 1913 19…" at bounding box center [507, 269] width 24 height 12
click at [554, 71] on input "Save" at bounding box center [546, 71] width 26 height 12
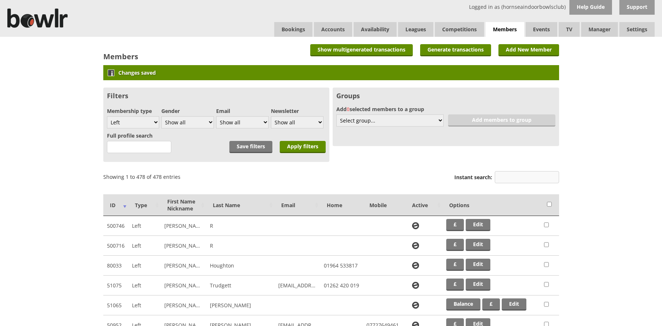
click at [520, 178] on input "Instant search:" at bounding box center [527, 177] width 64 height 12
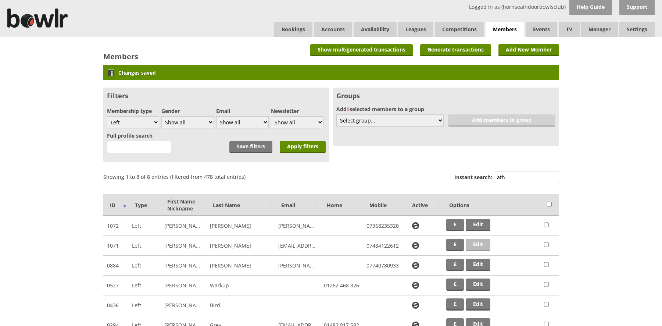
type input "ath"
click at [477, 247] on link "Edit" at bounding box center [478, 245] width 25 height 12
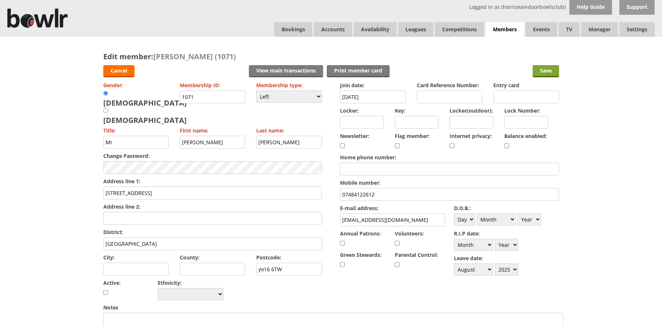
click at [548, 71] on input "Save" at bounding box center [546, 71] width 26 height 12
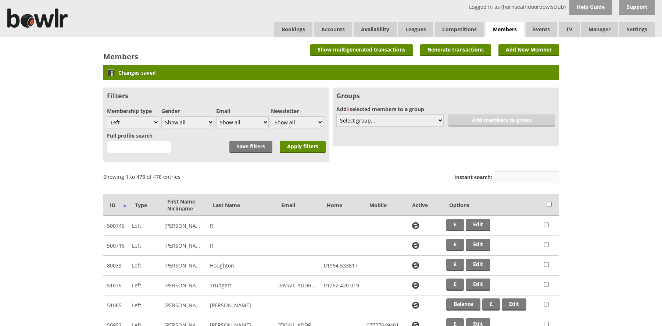
click at [526, 180] on input "Instant search:" at bounding box center [527, 177] width 64 height 12
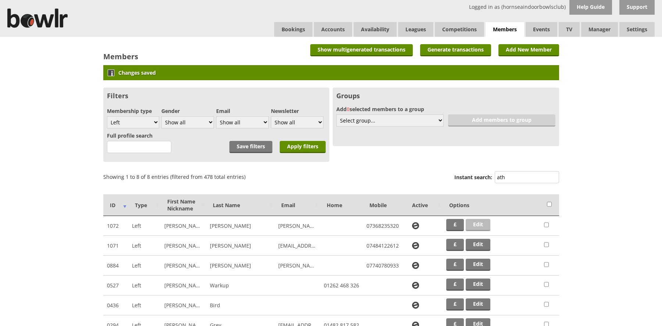
type input "ath"
click at [470, 225] on link "Edit" at bounding box center [478, 225] width 25 height 12
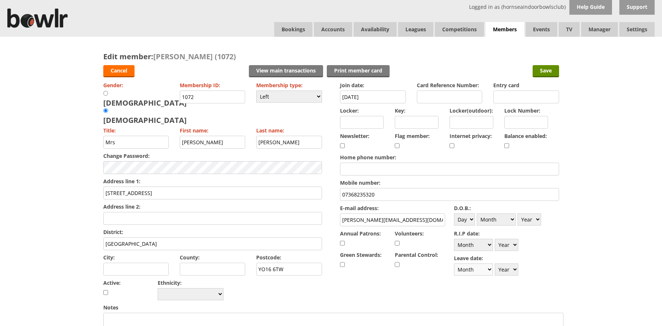
click at [489, 268] on select "Month January February March April May June July August September October Novem…" at bounding box center [473, 269] width 39 height 12
select select "8"
click at [454, 263] on select "Month January February March April May June July August September October Novem…" at bounding box center [473, 269] width 39 height 12
click at [515, 270] on select "Year [DATE] 1901 1902 1903 1904 1905 1906 1907 1908 1909 1910 1911 1912 1913 19…" at bounding box center [507, 269] width 24 height 12
select select "2025"
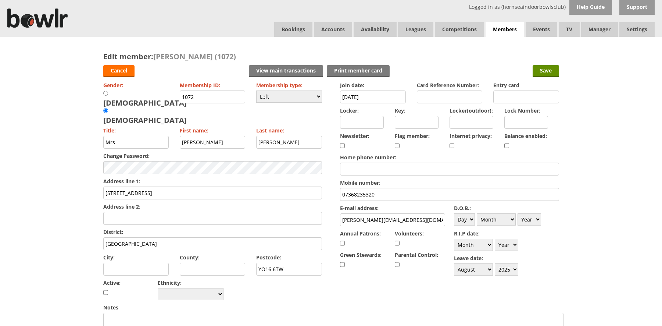
click at [495, 263] on select "Year [DATE] 1901 1902 1903 1904 1905 1906 1907 1908 1909 1910 1911 1912 1913 19…" at bounding box center [507, 269] width 24 height 12
click at [547, 72] on input "Save" at bounding box center [546, 71] width 26 height 12
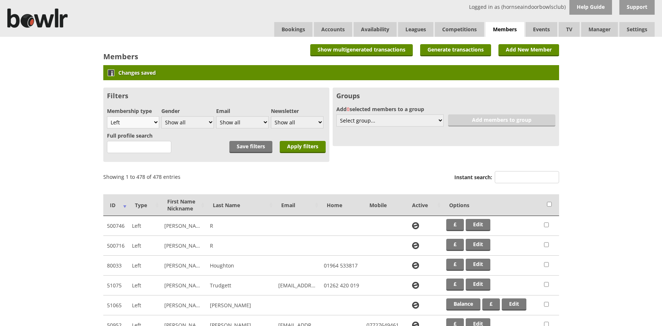
click at [154, 122] on select "Show all Full members Rollabowl Juniors Social Members Student Pending Left R.I…" at bounding box center [133, 122] width 53 height 12
select select "all"
click at [107, 116] on select "Show all Full members Rollabowl Juniors Social Members Student Pending Left R.I…" at bounding box center [133, 122] width 53 height 12
click at [303, 150] on input "Apply filters" at bounding box center [303, 147] width 46 height 12
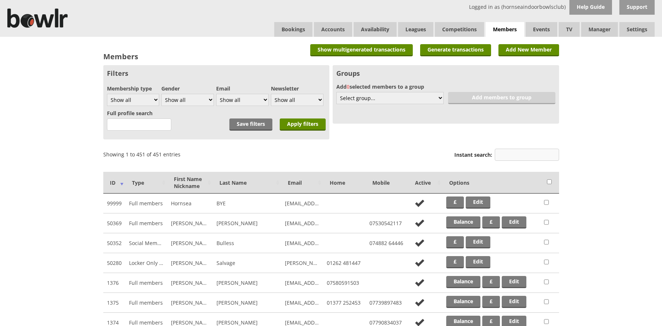
click at [511, 153] on input "Instant search:" at bounding box center [527, 155] width 64 height 12
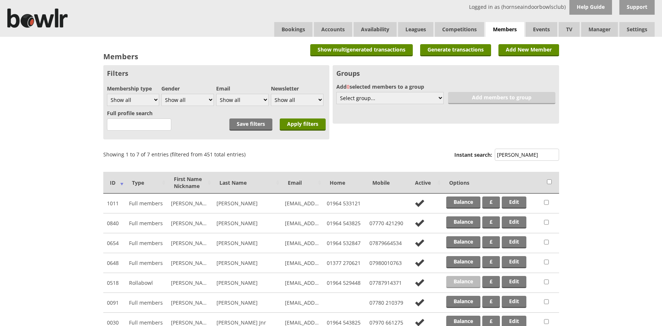
type input "wright"
click at [464, 281] on link "Balance" at bounding box center [463, 282] width 34 height 12
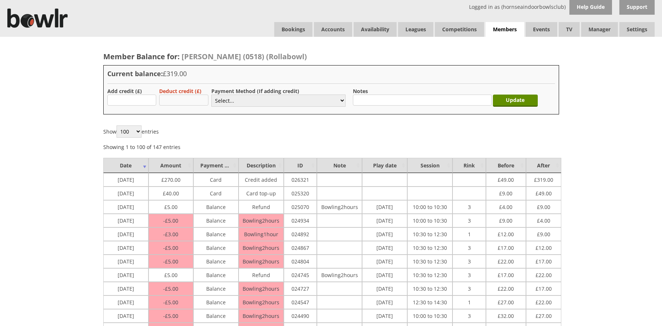
click at [176, 98] on input "text" at bounding box center [183, 99] width 49 height 11
type input "319.00"
click at [263, 102] on select "Select... Cash Card Cheque Bank Transfer Other Member Card Gift Voucher Balance" at bounding box center [278, 100] width 134 height 12
select select "4"
click at [211, 94] on select "Select... Cash Card Cheque Bank Transfer Other Member Card Gift Voucher Balance" at bounding box center [278, 100] width 134 height 12
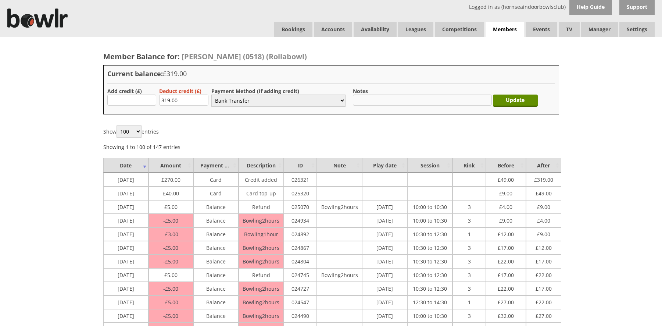
click at [370, 97] on input "text" at bounding box center [422, 99] width 139 height 11
type input "Refunded to estate"
click at [511, 100] on input "Update" at bounding box center [515, 100] width 45 height 12
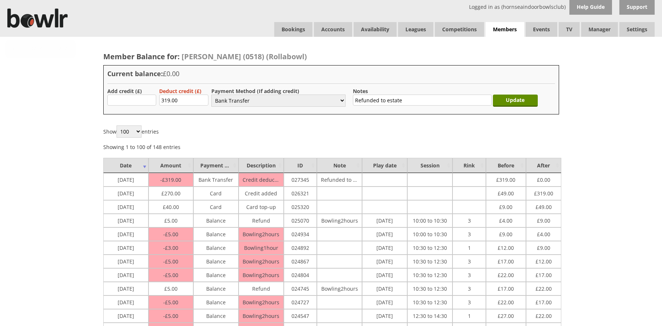
select select "4"
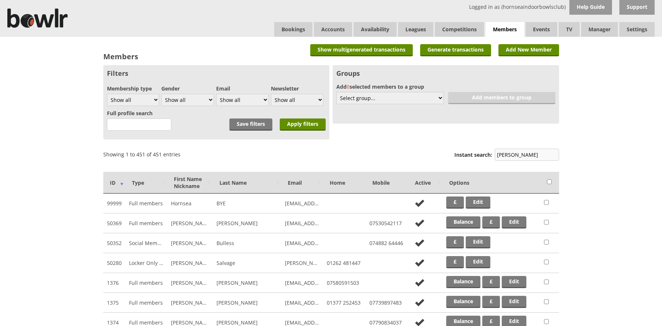
click at [516, 153] on input "[PERSON_NAME]" at bounding box center [527, 155] width 64 height 12
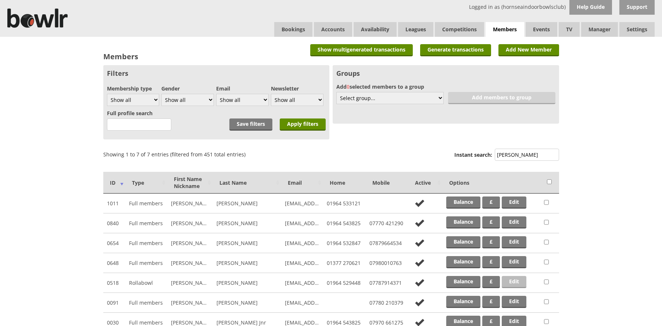
click at [513, 280] on link "Edit" at bounding box center [514, 282] width 25 height 12
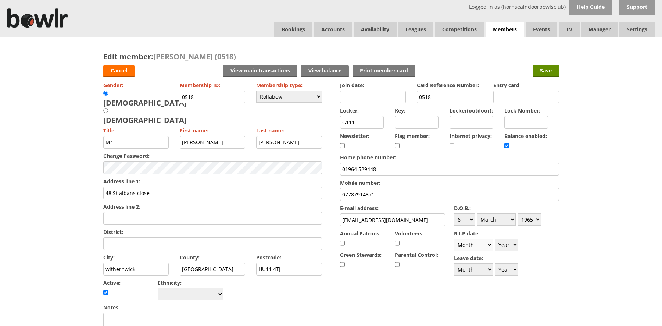
click at [490, 244] on select "Month January February March April May June July August September October Novem…" at bounding box center [473, 245] width 39 height 12
select select "8"
click at [454, 239] on select "Month January February March April May June July August September October Novem…" at bounding box center [473, 245] width 39 height 12
click at [513, 244] on select "Year 1900 1901 1902 1903 1904 1905 1906 1907 1908 1909 1910 1911 1912 1913 1914…" at bounding box center [507, 245] width 24 height 12
select select "2025"
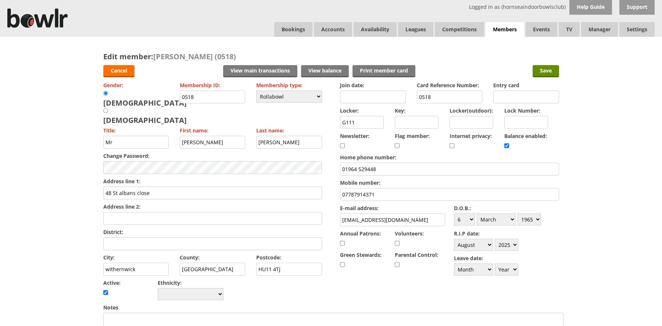
click at [495, 239] on select "Year 1900 1901 1902 1903 1904 1905 1906 1907 1908 1909 1910 1911 1912 1913 1914…" at bounding box center [507, 245] width 24 height 12
click at [317, 96] on select "Please choose Full members Rollabowl Juniors Social Members Student Pending Lef…" at bounding box center [289, 96] width 66 height 12
select select "8"
click at [256, 90] on select "Please choose Full members Rollabowl Juniors Social Members Student Pending Lef…" at bounding box center [289, 96] width 66 height 12
checkbox input "false"
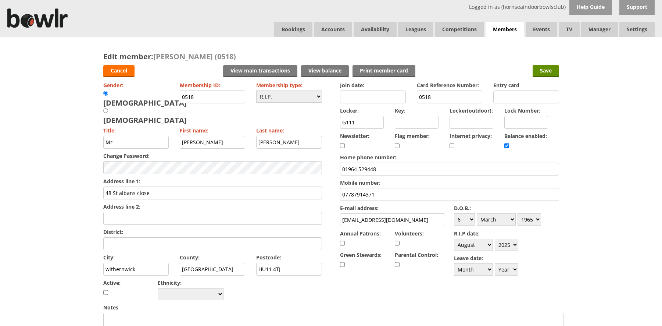
drag, startPoint x: 360, startPoint y: 123, endPoint x: 325, endPoint y: 122, distance: 34.6
click at [325, 122] on form "Cancel View main transactions View balance Print member card Save Gender: Male …" at bounding box center [331, 324] width 456 height 526
click at [120, 186] on input "48 St albans close" at bounding box center [212, 192] width 219 height 13
click at [139, 186] on input "48 St Albans close" at bounding box center [212, 192] width 219 height 13
type input "48 St Albans Close"
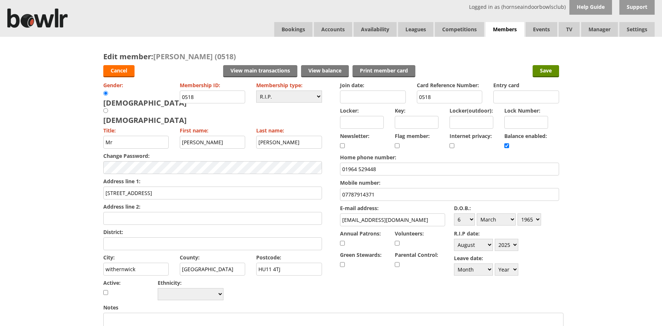
click at [109, 262] on input "withernwick" at bounding box center [136, 268] width 66 height 13
type input "Withernwick"
click at [541, 68] on input "Save" at bounding box center [546, 71] width 26 height 12
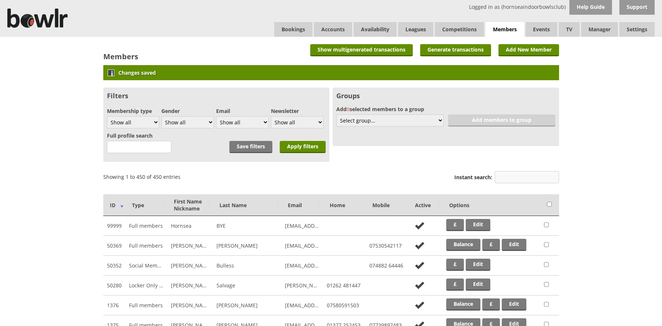
click at [499, 175] on input "Instant search:" at bounding box center [527, 177] width 64 height 12
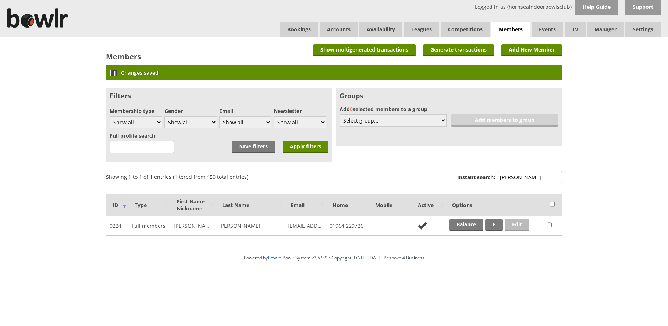
type input "CURTIS"
click at [519, 227] on link "Edit" at bounding box center [516, 225] width 25 height 12
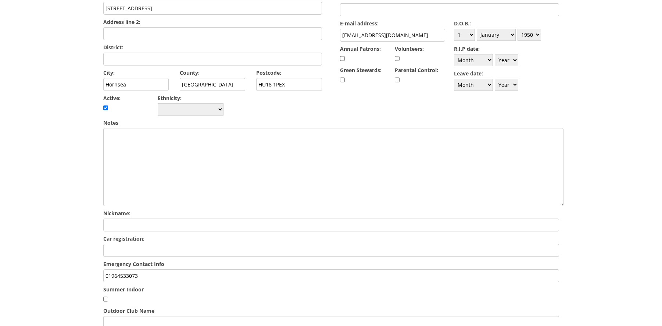
scroll to position [189, 0]
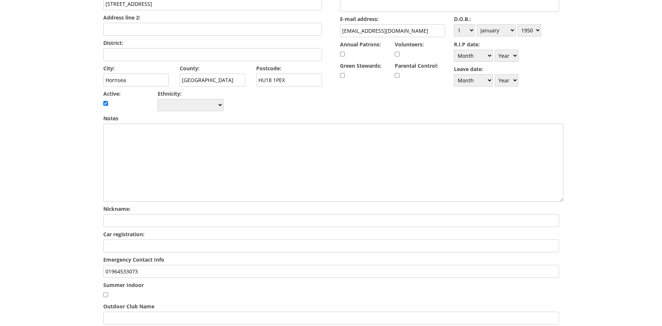
drag, startPoint x: 147, startPoint y: 250, endPoint x: 87, endPoint y: 251, distance: 59.2
click at [87, 251] on div "Edit member: [PERSON_NAME] (0224) Cancel View main transactions View balance Pr…" at bounding box center [331, 132] width 662 height 569
type input "w"
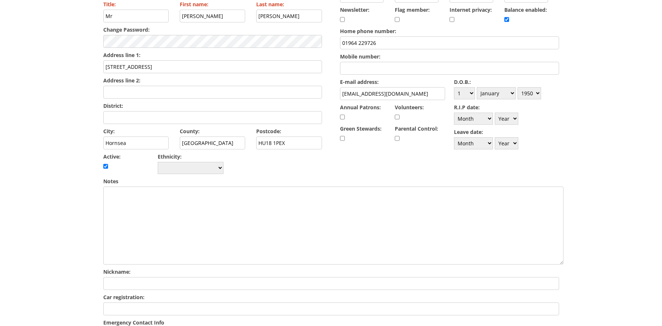
scroll to position [94, 0]
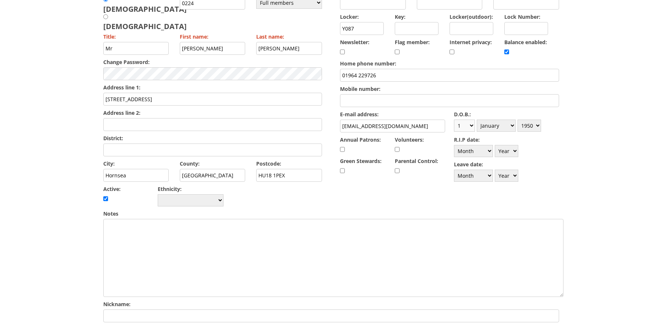
type input "Wife [PERSON_NAME] 01964 229726"
click at [471, 124] on select "Day 1 2 3 4 5 6 7 8 9 10 11 12 13 14 15 16 17 18 19 20 21 22 23 24 25 26 27 28 …" at bounding box center [464, 125] width 21 height 12
select select "11"
click at [454, 119] on select "Day 1 2 3 4 5 6 7 8 9 10 11 12 13 14 15 16 17 18 19 20 21 22 23 24 25 26 27 28 …" at bounding box center [464, 125] width 21 height 12
click at [512, 126] on select "Month January February March April May June July August September October Novem…" at bounding box center [496, 125] width 39 height 12
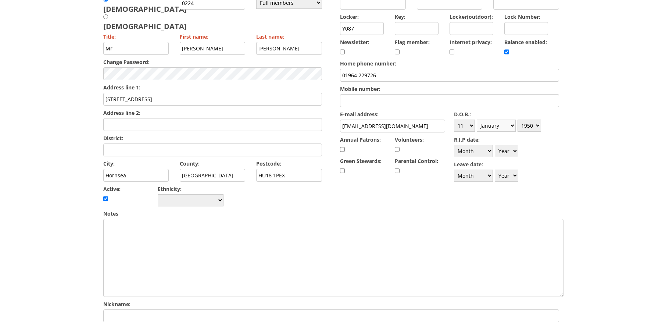
select select "8"
click at [477, 119] on select "Month January February March April May June July August September October Novem…" at bounding box center [496, 125] width 39 height 12
click at [538, 124] on select "Year [DATE] 1901 1902 1903 1904 1905 1906 1907 1908 1909 1910 1911 1912 1913 19…" at bounding box center [530, 125] width 24 height 12
select select "1943"
click at [518, 119] on select "Year [DATE] 1901 1902 1903 1904 1905 1906 1907 1908 1909 1910 1911 1912 1913 19…" at bounding box center [530, 125] width 24 height 12
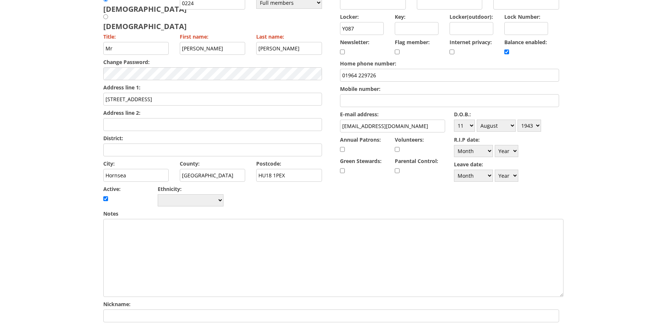
scroll to position [0, 0]
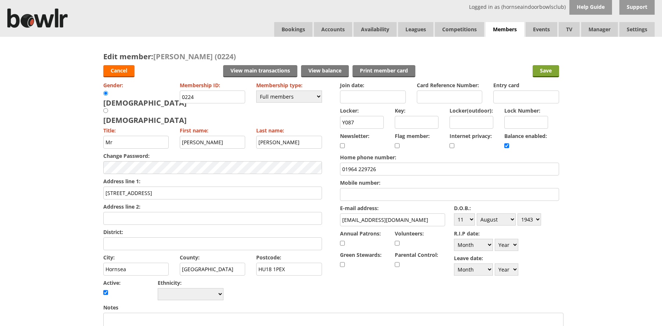
click at [546, 70] on input "Save" at bounding box center [546, 71] width 26 height 12
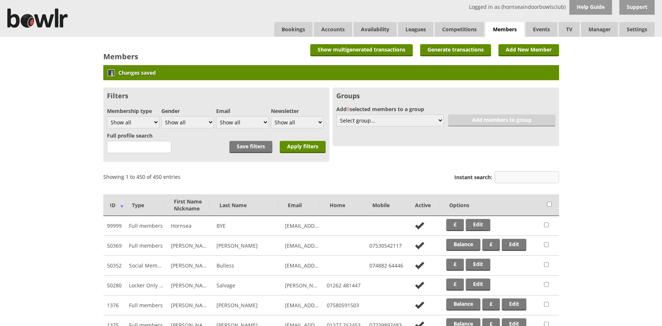
click at [510, 180] on input "Instant search:" at bounding box center [527, 177] width 64 height 12
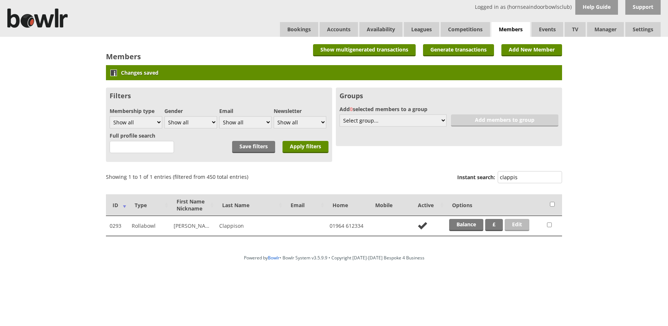
type input "clappis"
click at [516, 223] on link "Edit" at bounding box center [516, 225] width 25 height 12
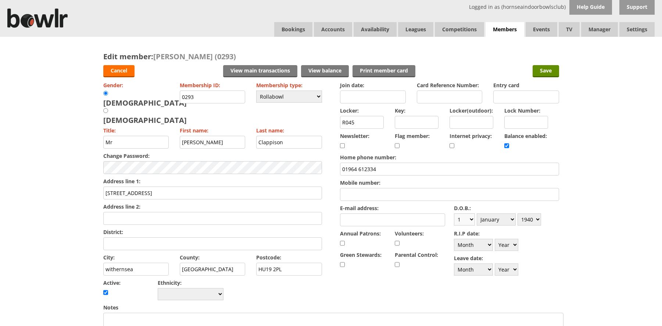
click at [471, 219] on select "Day 1 2 3 4 5 6 7 8 9 10 11 12 13 14 15 16 17 18 19 20 21 22 23 24 25 26 27 28 …" at bounding box center [464, 219] width 21 height 12
select select "26"
click at [454, 213] on select "Day 1 2 3 4 5 6 7 8 9 10 11 12 13 14 15 16 17 18 19 20 21 22 23 24 25 26 27 28 …" at bounding box center [464, 219] width 21 height 12
click at [513, 219] on select "Month January February March April May June July August September October Novem…" at bounding box center [496, 219] width 39 height 12
select select "4"
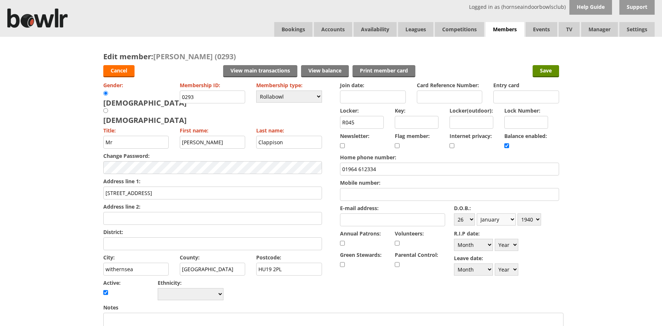
click at [477, 213] on select "Month January February March April May June July August September October Novem…" at bounding box center [496, 219] width 39 height 12
click at [540, 219] on select "Year [DATE] 1901 1902 1903 1904 1905 1906 1907 1908 1909 1910 1911 1912 1913 19…" at bounding box center [530, 219] width 24 height 12
select select "1939"
click at [518, 213] on select "Year [DATE] 1901 1902 1903 1904 1905 1906 1907 1908 1909 1910 1911 1912 1913 19…" at bounding box center [530, 219] width 24 height 12
click at [543, 69] on input "Save" at bounding box center [546, 71] width 26 height 12
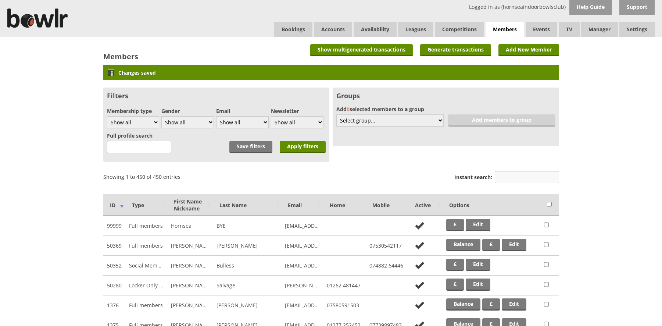
click at [540, 177] on input "Instant search:" at bounding box center [527, 177] width 64 height 12
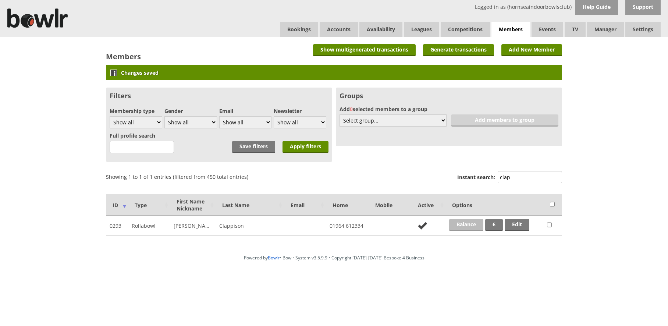
type input "clap"
click at [469, 223] on link "Balance" at bounding box center [466, 225] width 34 height 12
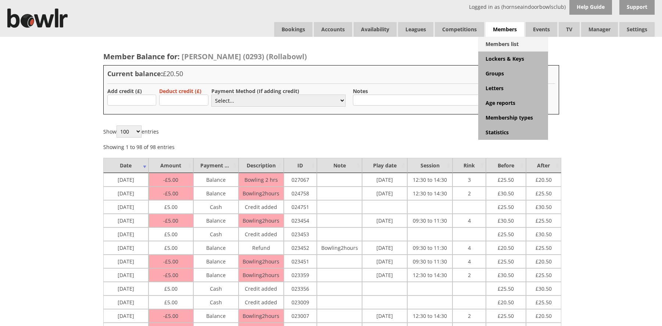
click at [502, 45] on link "Members list" at bounding box center [513, 44] width 70 height 15
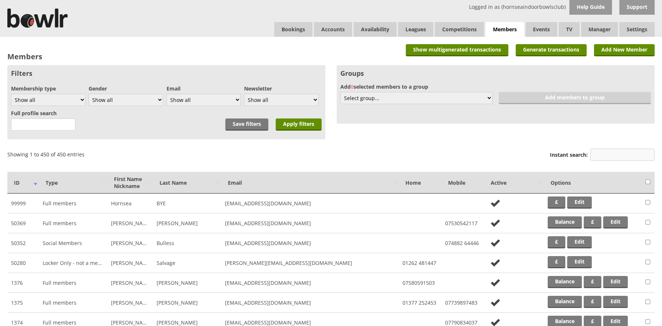
click at [602, 154] on input "Instant search:" at bounding box center [622, 155] width 64 height 12
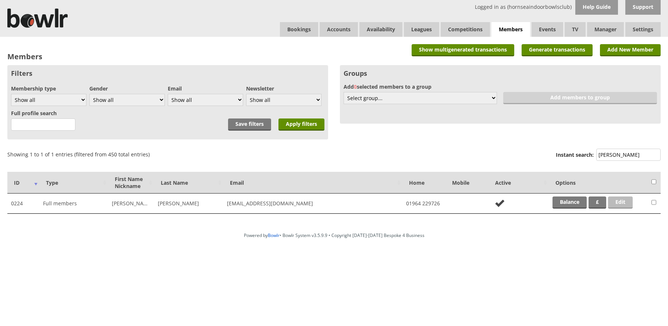
type input "[PERSON_NAME]"
click at [622, 200] on link "Edit" at bounding box center [620, 202] width 25 height 12
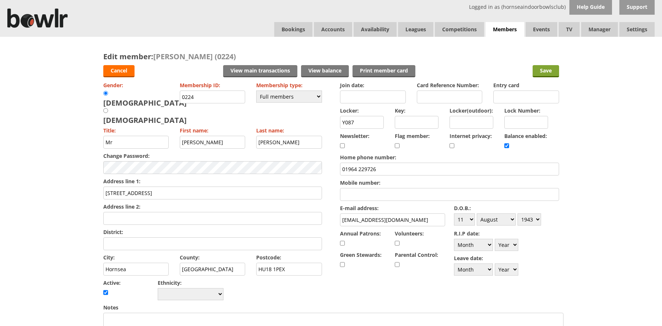
click at [547, 71] on input "Save" at bounding box center [546, 71] width 26 height 12
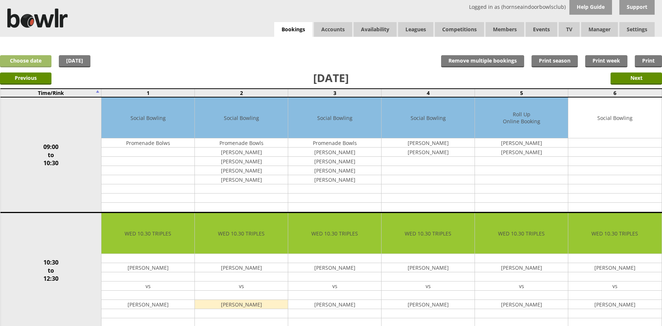
click at [25, 59] on link "Choose date" at bounding box center [25, 61] width 51 height 12
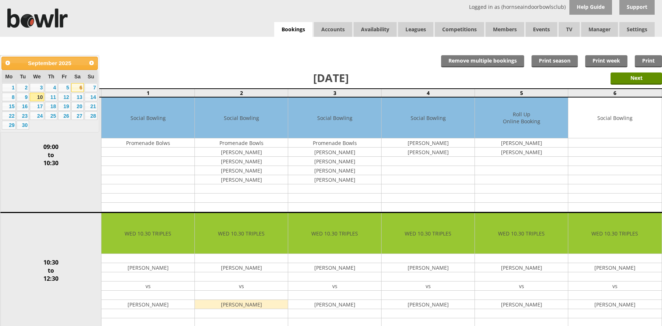
click at [76, 86] on link "6" at bounding box center [77, 87] width 12 height 9
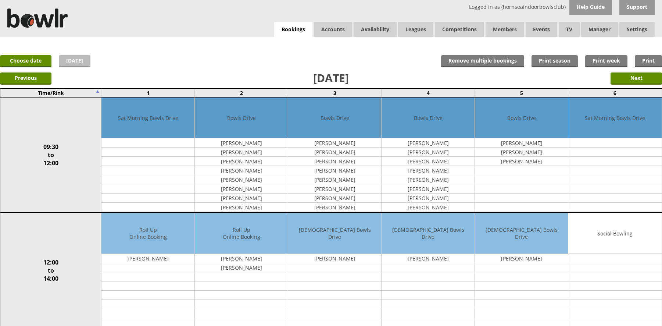
click at [79, 61] on link "[DATE]" at bounding box center [75, 61] width 32 height 12
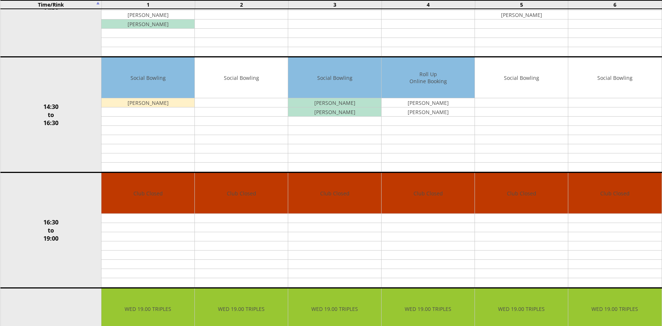
scroll to position [387, 0]
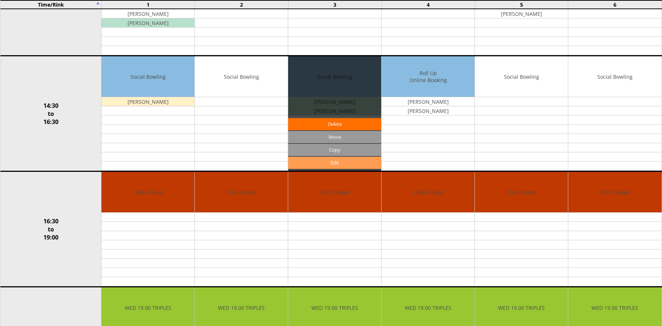
click at [337, 163] on link "Edit" at bounding box center [334, 163] width 93 height 12
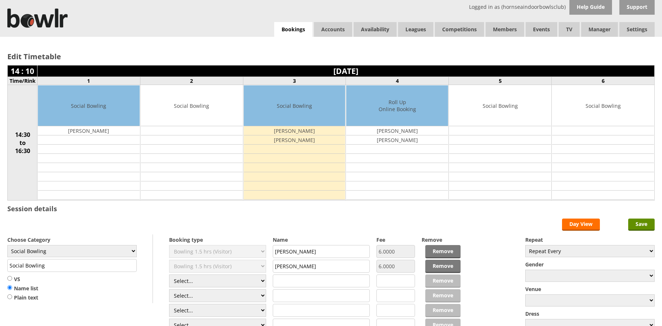
click at [275, 252] on input "[PERSON_NAME]" at bounding box center [321, 251] width 97 height 13
type input "[PERSON_NAME]"
click at [276, 267] on input "[PERSON_NAME]" at bounding box center [321, 266] width 97 height 13
type input "[PERSON_NAME]"
click at [645, 225] on input "Save" at bounding box center [641, 224] width 26 height 12
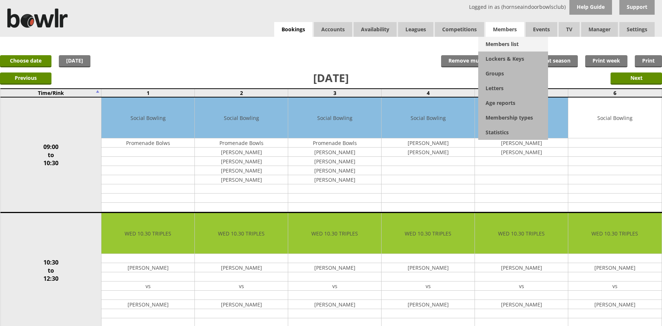
click at [512, 43] on link "Members list" at bounding box center [513, 44] width 70 height 15
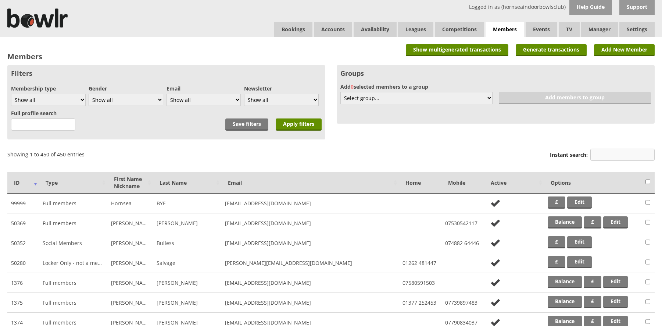
click at [615, 153] on input "Instant search:" at bounding box center [622, 155] width 64 height 12
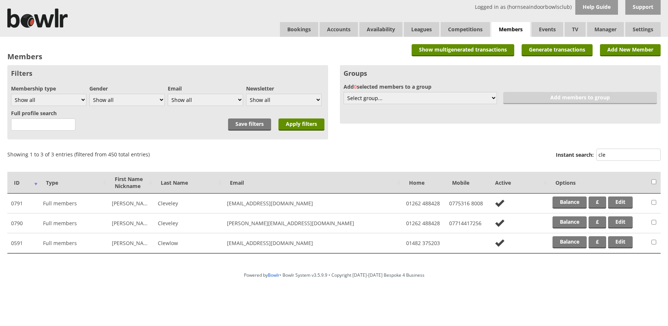
drag, startPoint x: 619, startPoint y: 155, endPoint x: 586, endPoint y: 151, distance: 32.9
click at [586, 151] on label "Instant search: cle" at bounding box center [607, 156] width 105 height 14
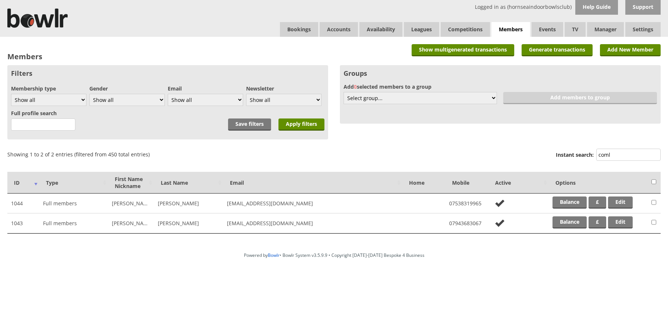
type input "coml"
click at [298, 27] on link "Bookings" at bounding box center [299, 29] width 38 height 15
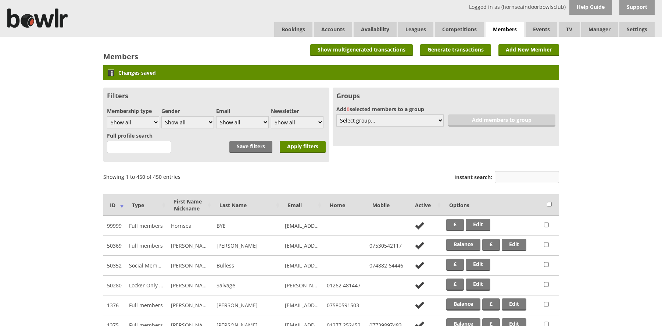
click at [506, 178] on input "Instant search:" at bounding box center [527, 177] width 64 height 12
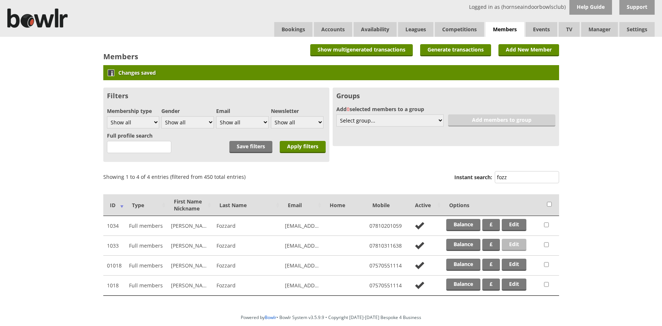
type input "fozz"
click at [519, 241] on link "Edit" at bounding box center [514, 245] width 25 height 12
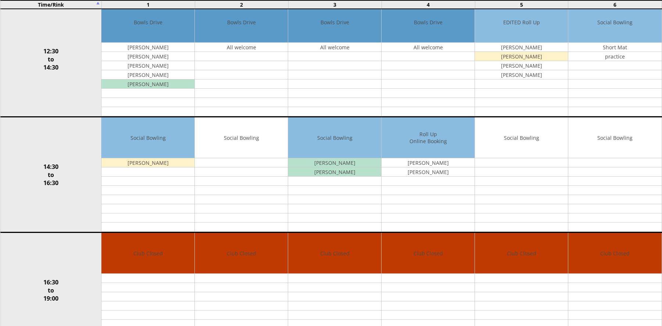
scroll to position [316, 0]
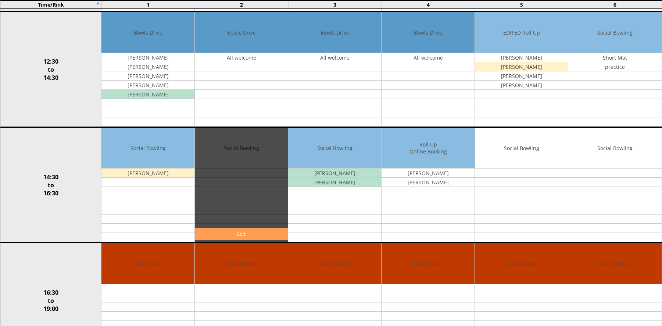
click at [232, 233] on link "Edit" at bounding box center [241, 234] width 93 height 12
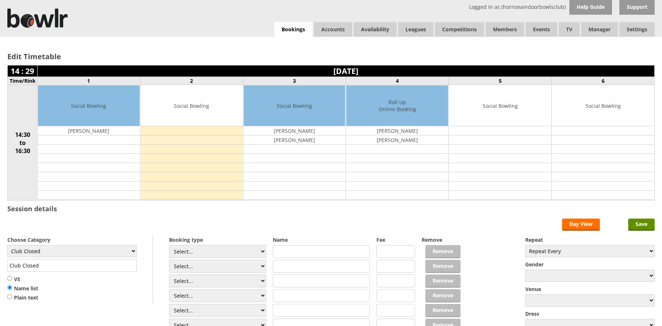
click at [214, 129] on td at bounding box center [192, 130] width 102 height 9
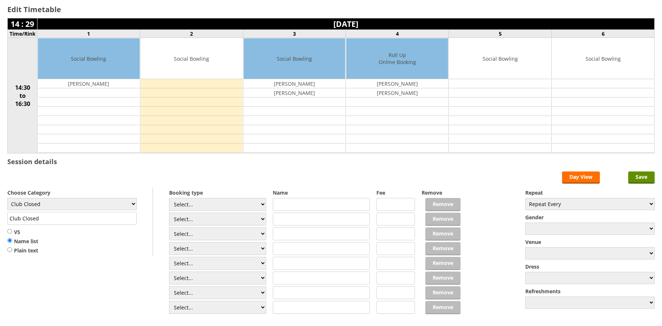
scroll to position [49, 0]
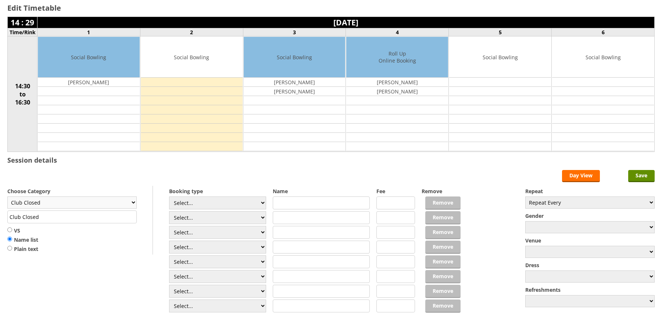
click at [134, 203] on select "Club Closed Singles League Triples League Pairs League Friendly Social Bowling …" at bounding box center [71, 202] width 129 height 12
select select "132"
click at [7, 196] on select "Club Closed Singles League Triples League Pairs League Friendly Social Bowling …" at bounding box center [71, 202] width 129 height 12
type input "Social Bowling"
click at [260, 202] on select "Select... Club Competition (Member) Club Competition (Visitor) National (Member…" at bounding box center [217, 202] width 97 height 13
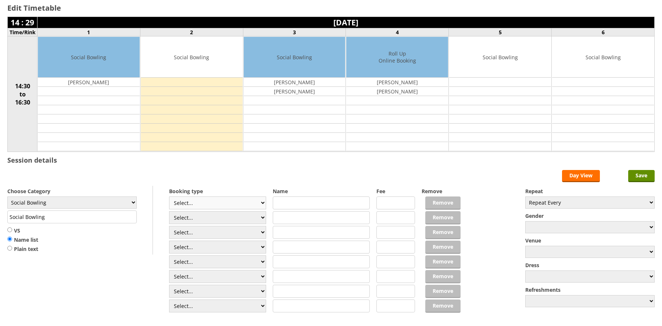
select select "1_54"
click at [169, 196] on select "Select... Club Competition (Member) Club Competition (Visitor) National (Member…" at bounding box center [217, 202] width 97 height 13
type input "3.0000"
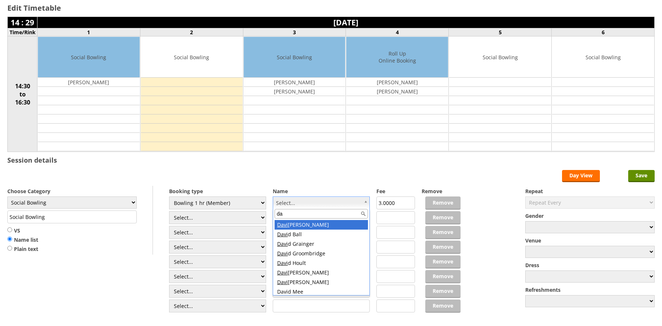
type input "d"
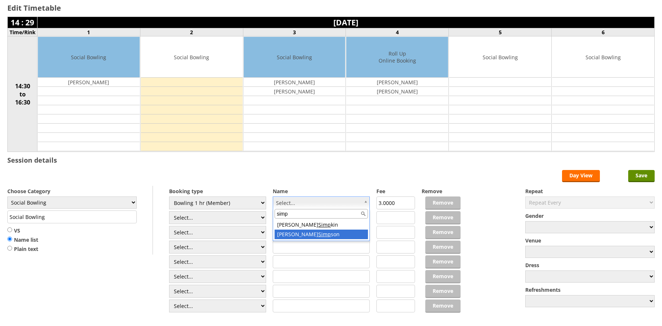
type input "simp"
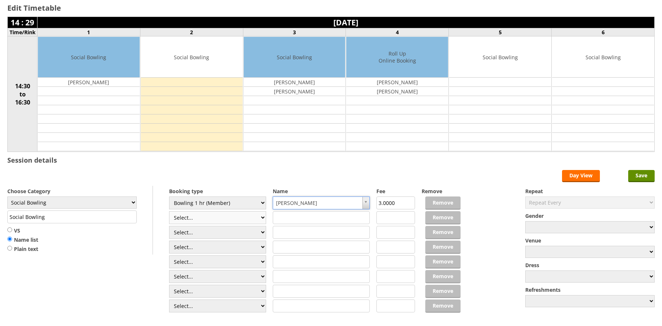
click at [262, 217] on select "Select... Club Competition (Member) Club Competition (Visitor) National (Member…" at bounding box center [217, 217] width 97 height 13
select select "1_54"
click at [169, 211] on select "Select... Club Competition (Member) Club Competition (Visitor) National (Member…" at bounding box center [217, 217] width 97 height 13
type input "3.0000"
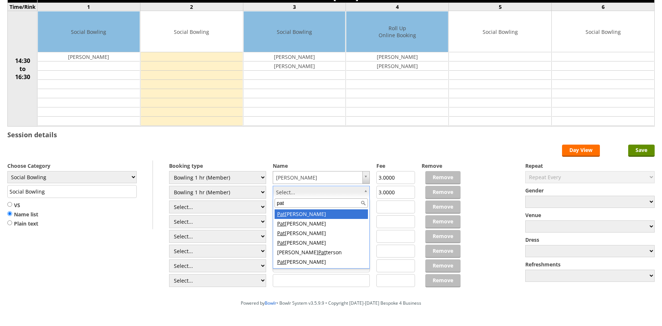
scroll to position [96, 0]
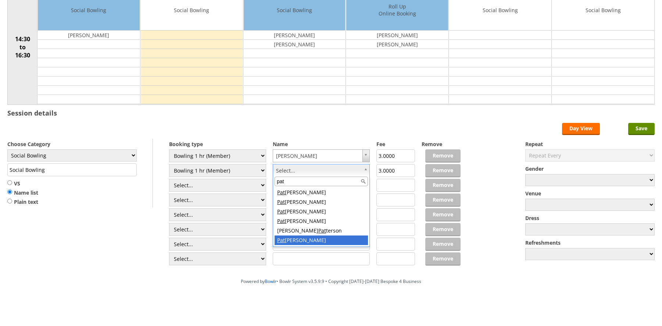
type input "pat"
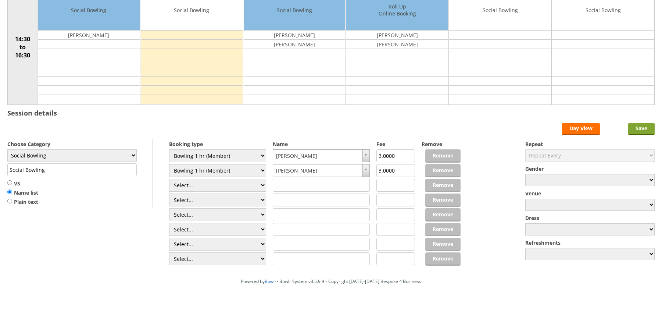
click at [641, 129] on input "Save" at bounding box center [641, 129] width 26 height 12
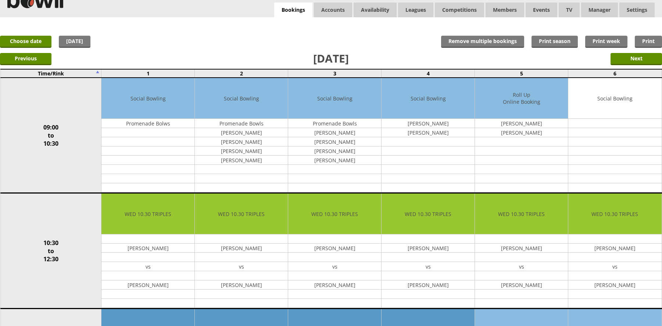
scroll to position [22, 0]
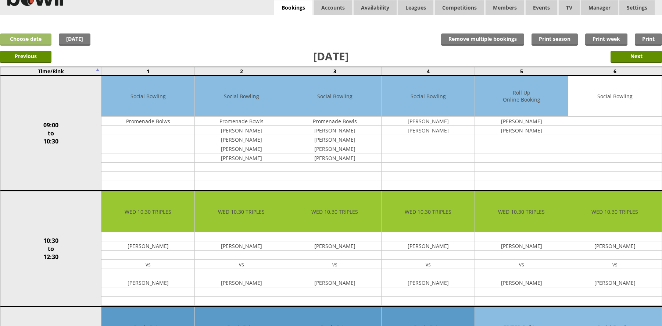
click at [35, 38] on link "Choose date" at bounding box center [25, 39] width 51 height 12
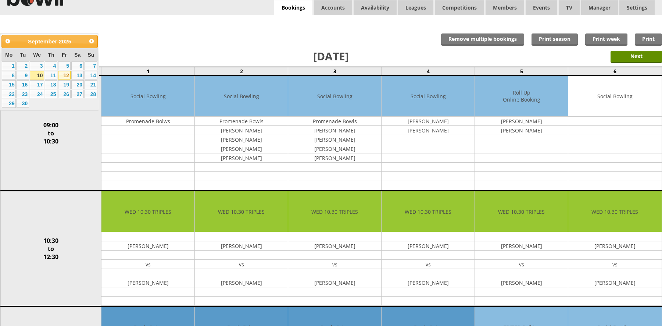
click at [67, 74] on link "12" at bounding box center [64, 75] width 12 height 9
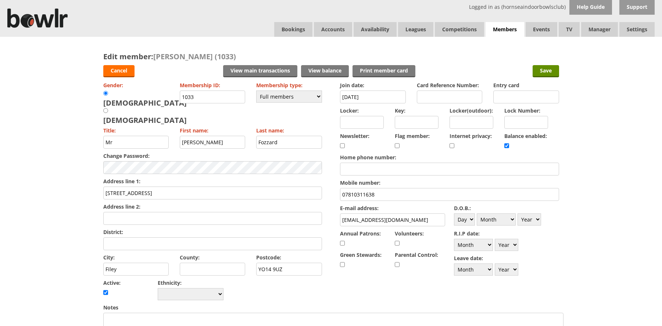
click at [353, 124] on input "Locker:" at bounding box center [362, 122] width 44 height 13
type input "R116"
click at [549, 71] on input "Save" at bounding box center [546, 71] width 26 height 12
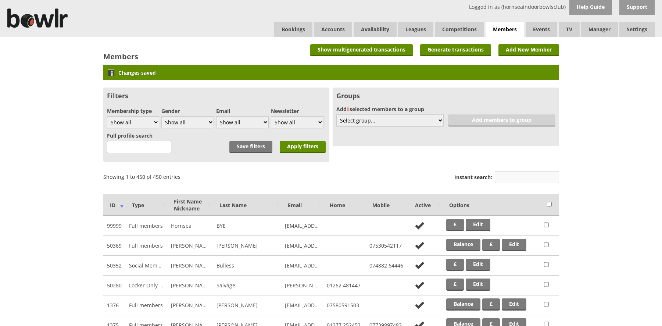
click at [508, 176] on input "Instant search:" at bounding box center [527, 177] width 64 height 12
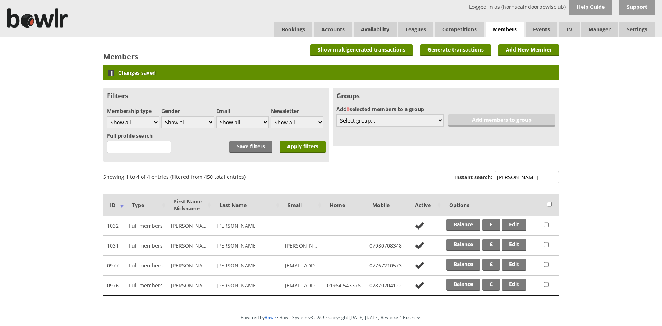
type input "roberts"
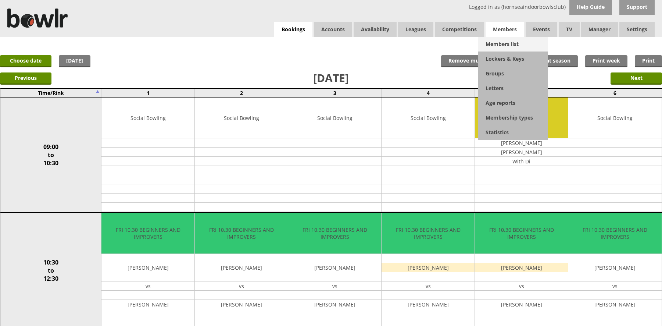
click at [506, 43] on link "Members list" at bounding box center [513, 44] width 70 height 15
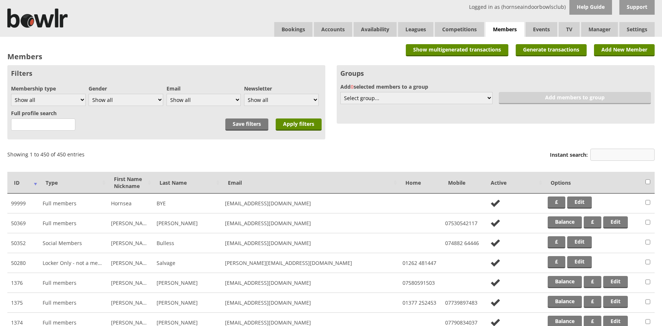
click at [598, 155] on input "Instant search:" at bounding box center [622, 155] width 64 height 12
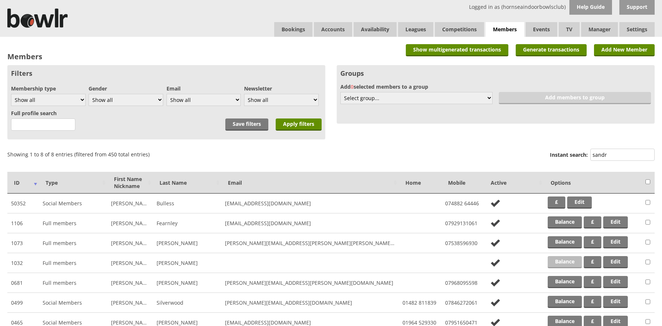
type input "sandr"
click at [566, 259] on link "Balance" at bounding box center [565, 262] width 34 height 12
